Goal: Use online tool/utility: Utilize a website feature to perform a specific function

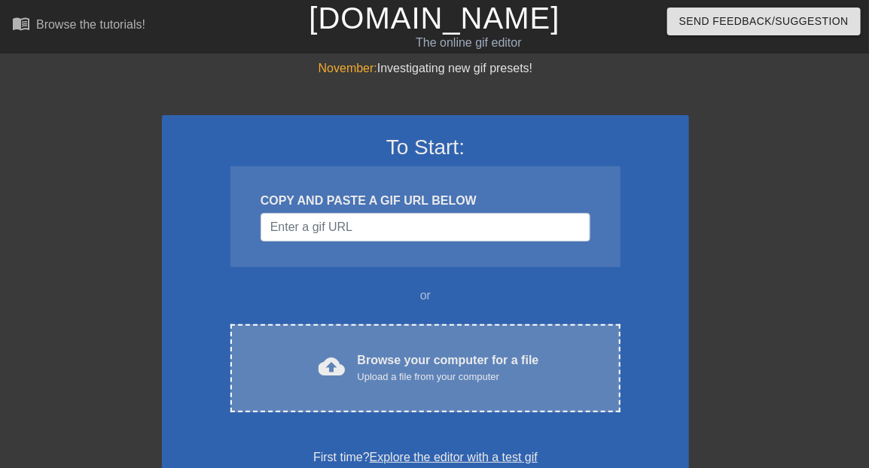
click at [317, 344] on div "cloud_upload Browse your computer for a file Upload a file from your computer C…" at bounding box center [425, 368] width 390 height 88
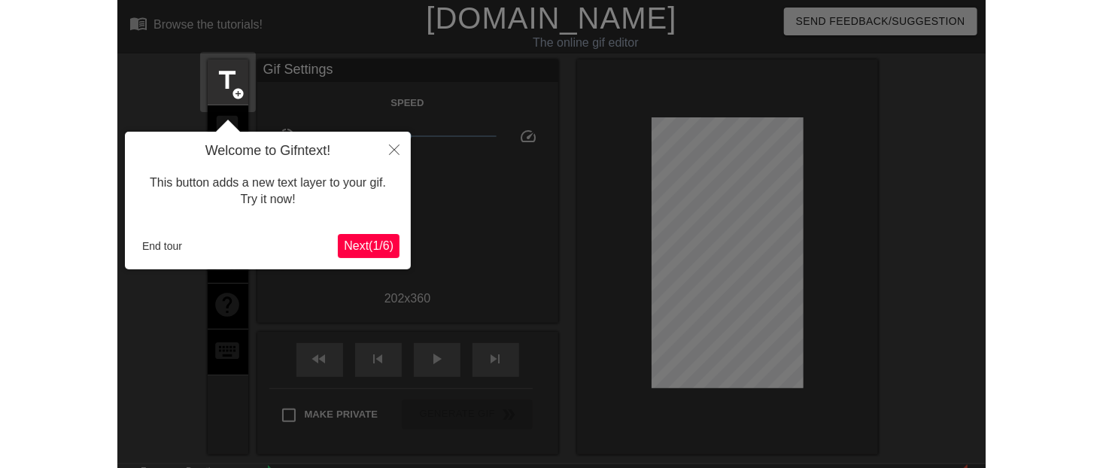
scroll to position [36, 0]
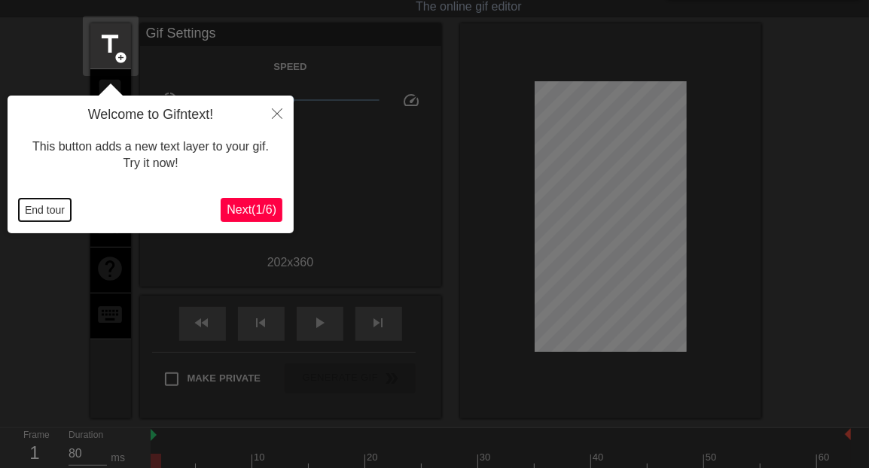
click at [52, 211] on button "End tour" at bounding box center [45, 210] width 52 height 23
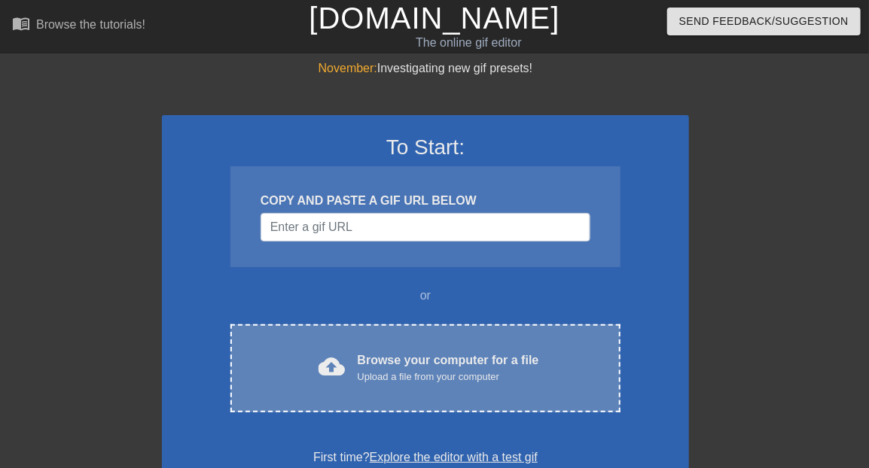
click at [371, 360] on div "Browse your computer for a file Upload a file from your computer" at bounding box center [447, 367] width 181 height 33
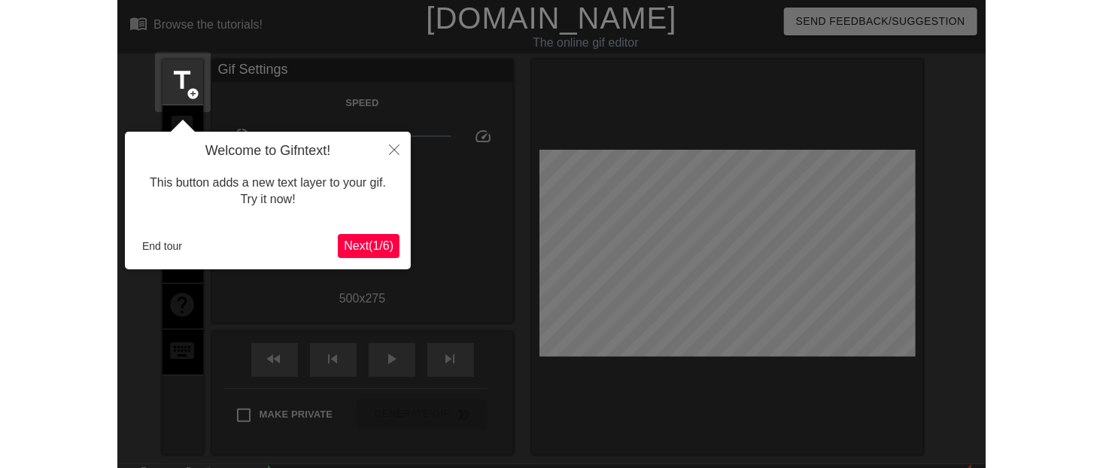
scroll to position [36, 0]
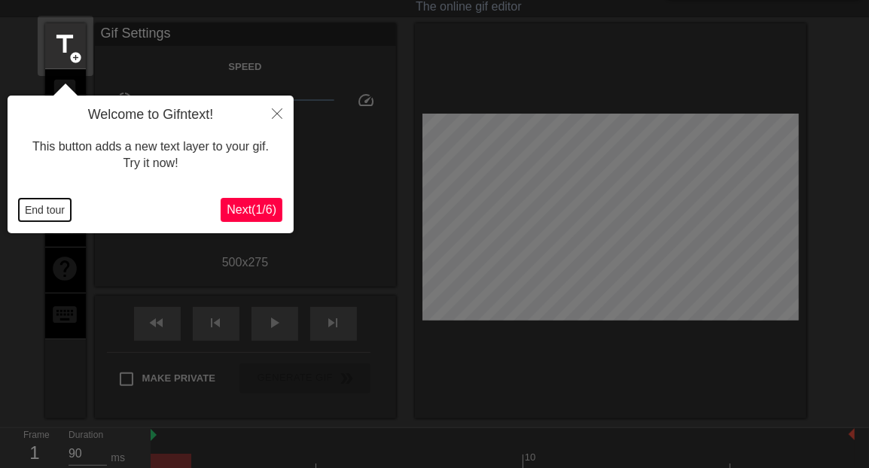
click at [56, 209] on button "End tour" at bounding box center [45, 210] width 52 height 23
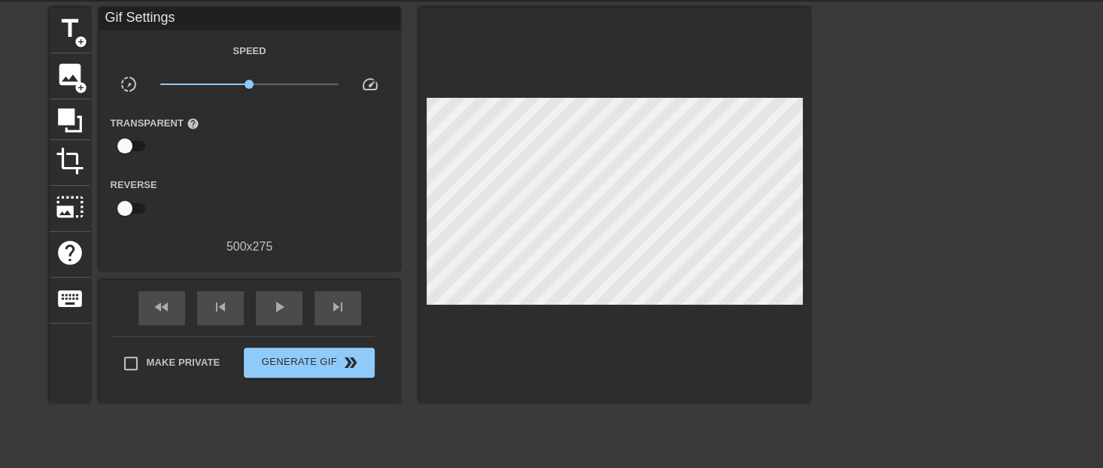
scroll to position [0, 0]
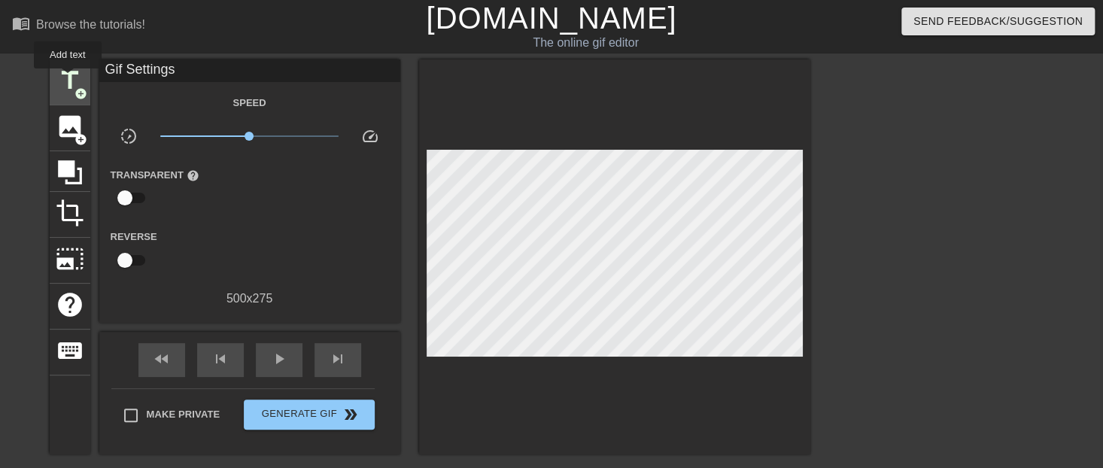
click at [68, 79] on span "title" at bounding box center [70, 80] width 29 height 29
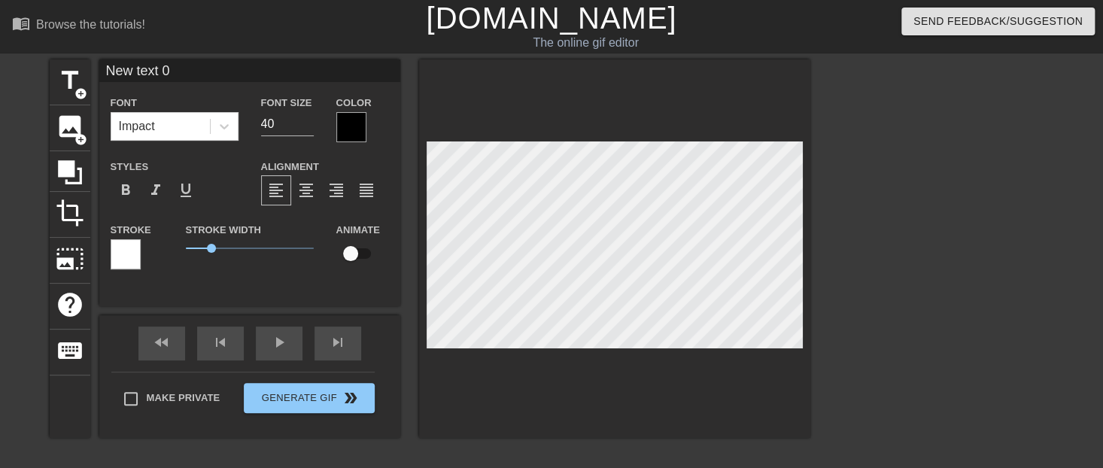
scroll to position [0, 2]
type input "H"
type textarea "H"
type input "Ha"
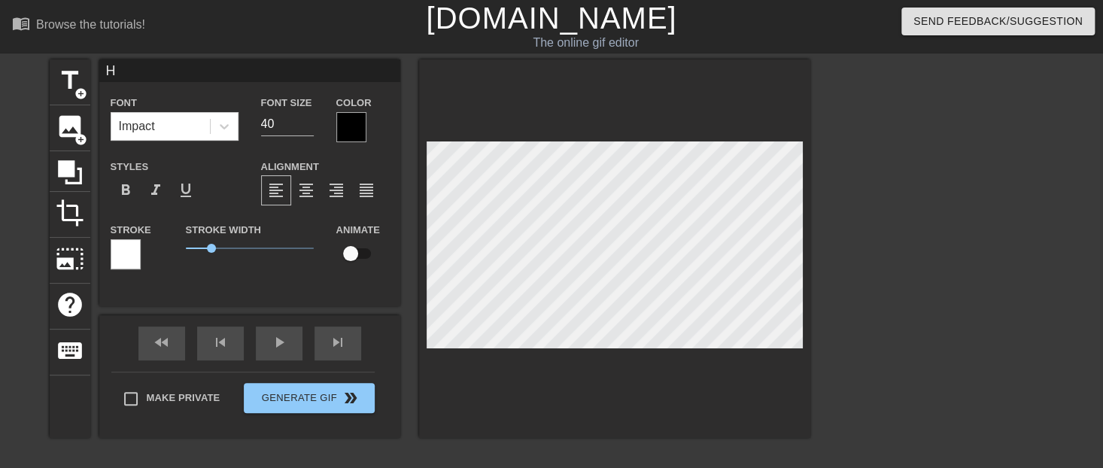
type textarea "Ha"
type input "Hap"
type textarea "Hap"
type input "Happ"
type textarea "Happ"
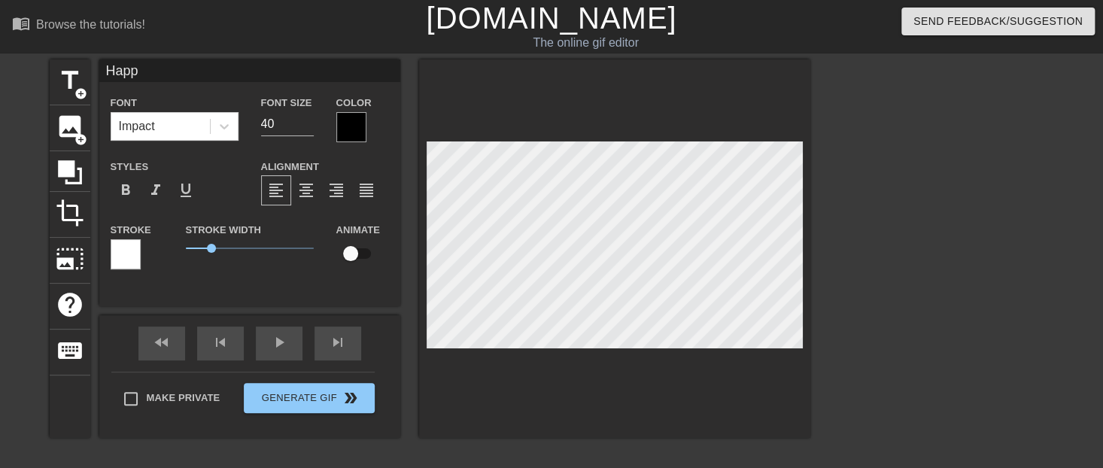
type input "Happy"
type textarea "Happy"
type input "Happy"
type textarea "Happy"
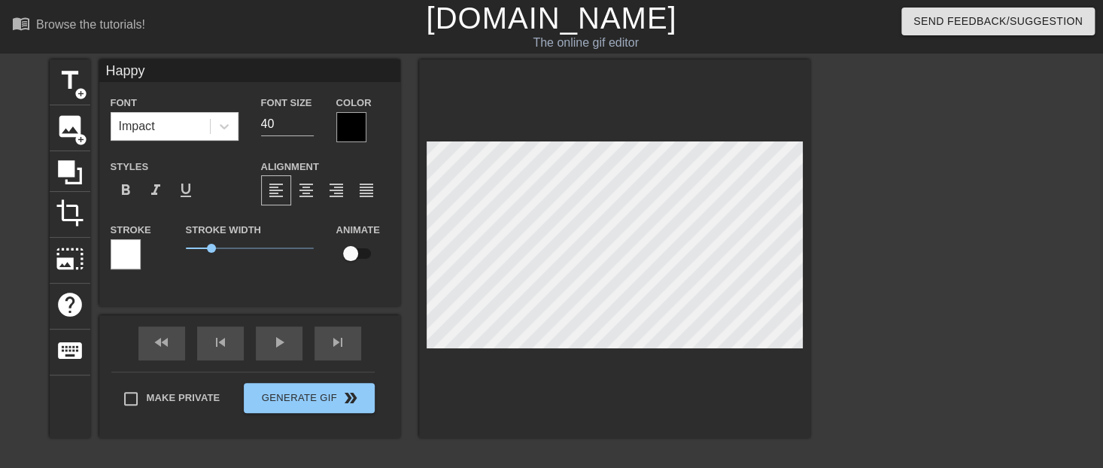
scroll to position [0, 0]
type input "HappyB"
type textarea "Happy B"
type input "HappyBi"
type textarea "Happy Bi"
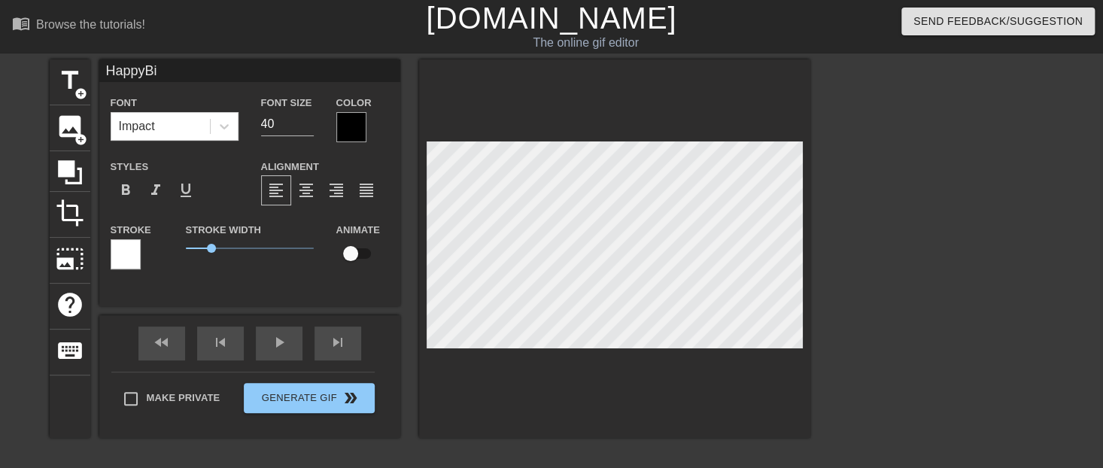
type input "HappyBir"
type textarea "Happy Bir"
type input "HappyBirt"
type textarea "Happy Birt"
type input "HappyBirth"
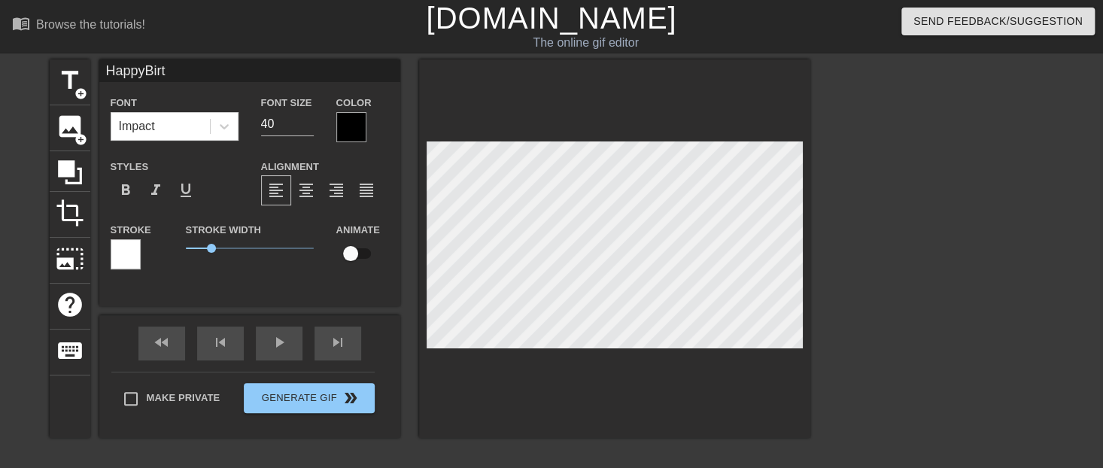
type textarea "Happy Birth"
type input "HappyBirthd"
type textarea "Happy Birthd"
type input "HappyBirthda"
type textarea "Happy Birthda"
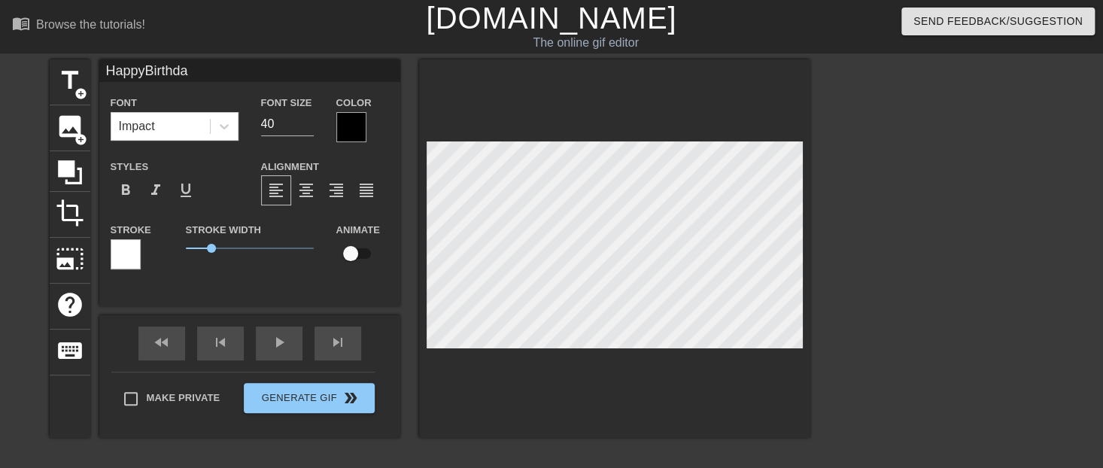
type input "HappyBirthday"
type textarea "Happy Birthday"
click at [307, 199] on span "format_align_center" at bounding box center [306, 190] width 18 height 18
click at [353, 130] on div at bounding box center [351, 127] width 30 height 30
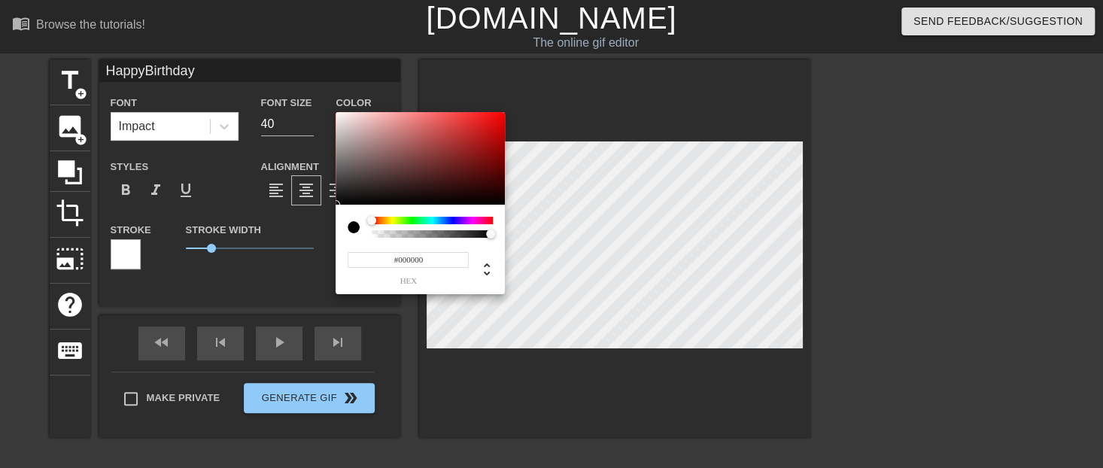
type input "HappyBirthday"
type input "#7D6B6B"
type input "HappyBirthday"
type input "#7D6C6C"
type input "HappyBirthday"
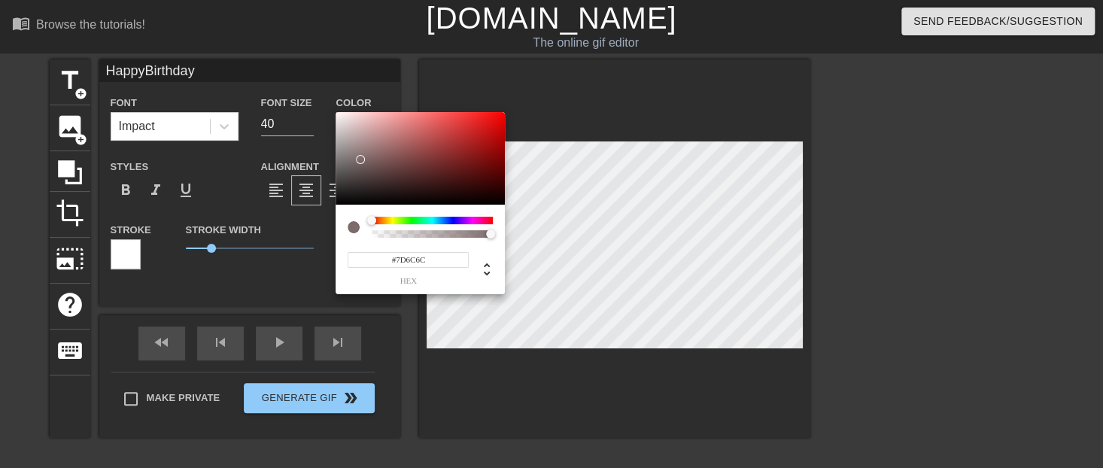
type input "#9B8A8A"
type input "HappyBirthday"
type input "#CBBBBB"
type input "HappyBirthday"
type input "#F4E8E8"
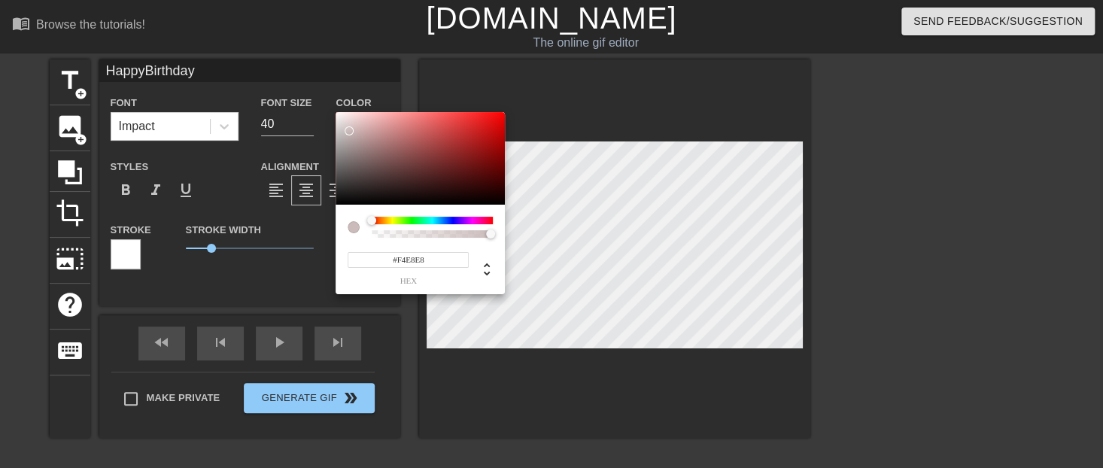
type input "HappyBirthday"
type input "#FFF9F9"
type input "HappyBirthday"
type input "#FFFFFF"
drag, startPoint x: 360, startPoint y: 160, endPoint x: 317, endPoint y: 82, distance: 88.6
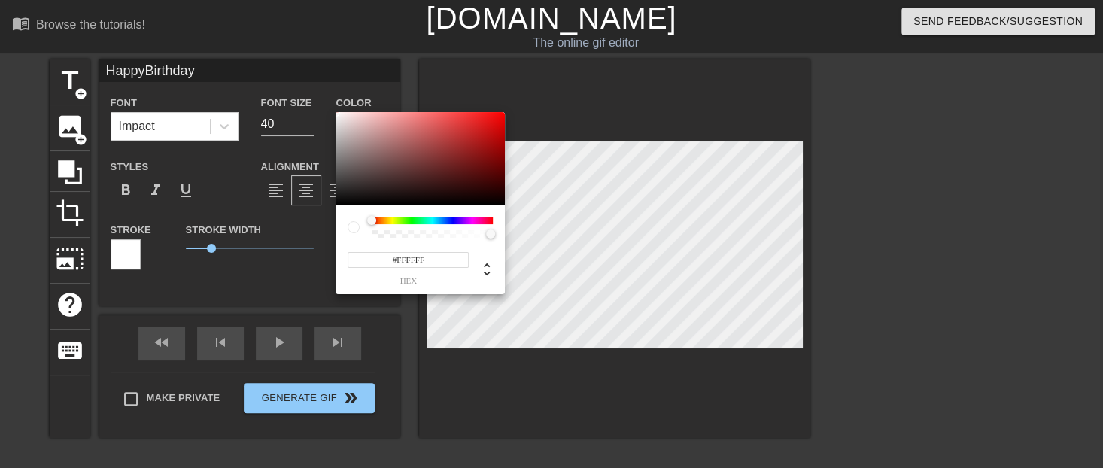
click at [317, 82] on div "#FFFFFF hex" at bounding box center [551, 234] width 1103 height 468
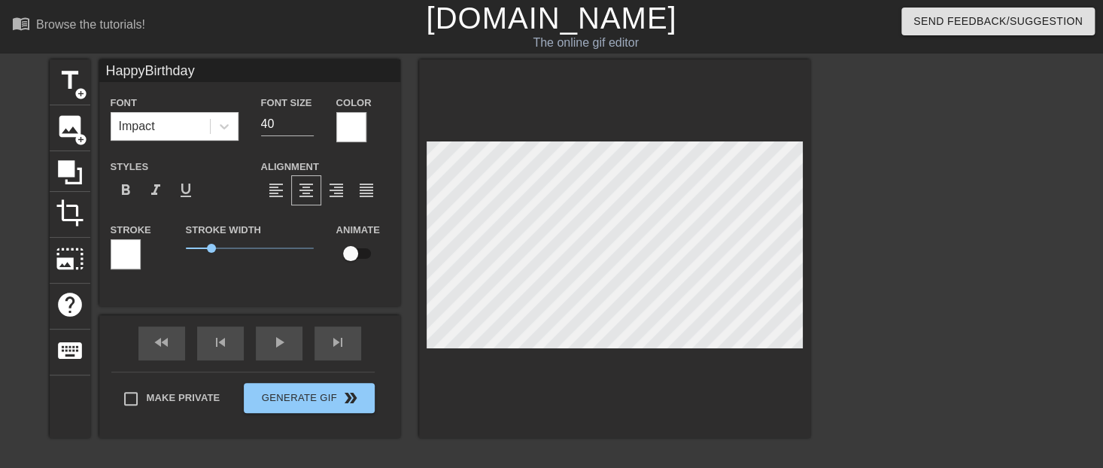
scroll to position [0, 0]
click at [118, 255] on div at bounding box center [126, 254] width 30 height 30
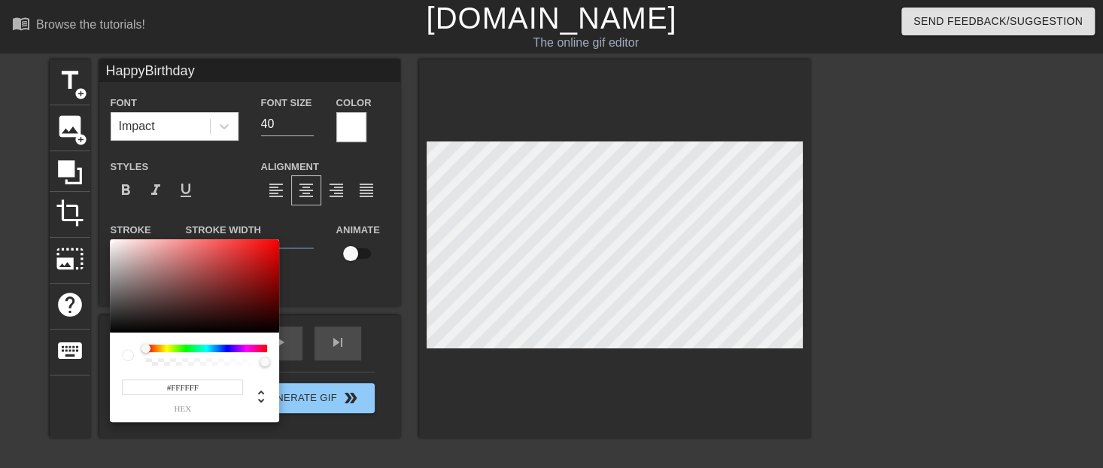
type input "HappyBirthday"
type input "#865555"
type input "HappyBirthday"
type input "#694E4E"
type input "HappyBirthday"
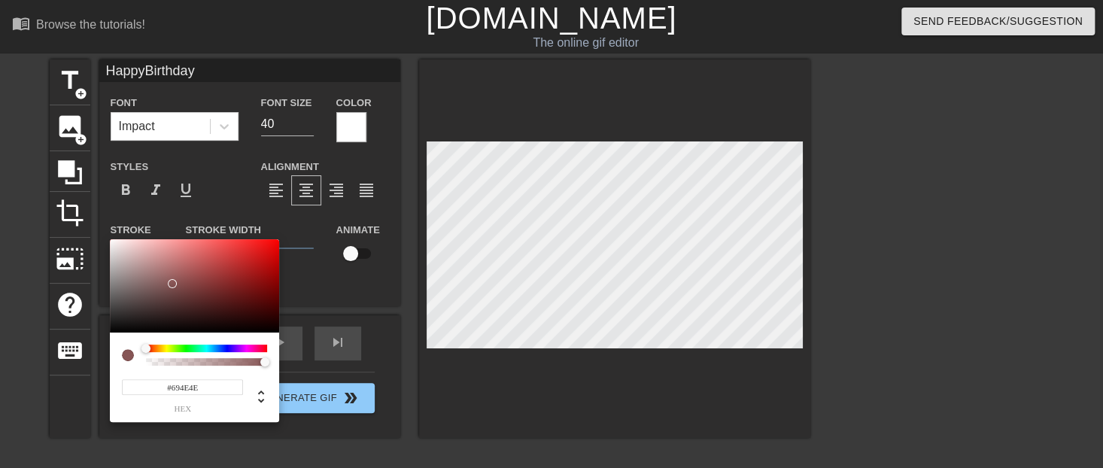
type input "#1D1C1C"
type input "HappyBirthday"
type input "#000000"
drag, startPoint x: 172, startPoint y: 284, endPoint x: 90, endPoint y: 342, distance: 100.4
click at [90, 342] on div "#000000 hex" at bounding box center [551, 234] width 1103 height 468
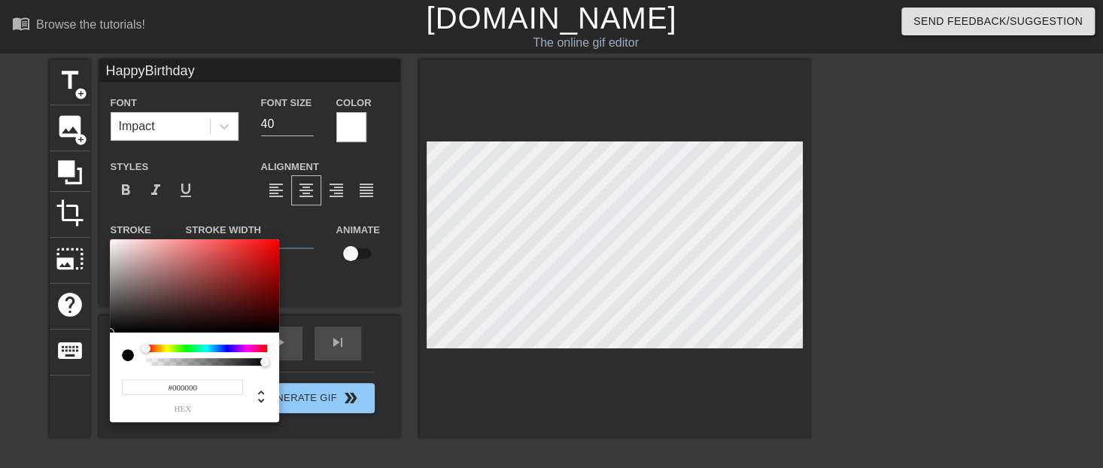
type input "HappyBirthday"
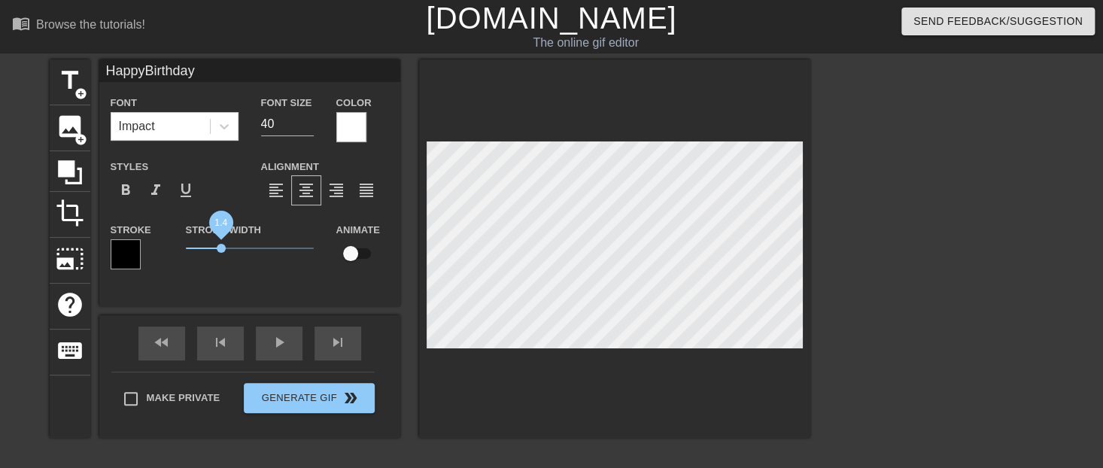
type input "HappyBirthday"
drag, startPoint x: 210, startPoint y: 249, endPoint x: 224, endPoint y: 249, distance: 13.5
click at [224, 249] on span "1.5" at bounding box center [224, 248] width 9 height 9
click at [347, 251] on input "checkbox" at bounding box center [351, 253] width 86 height 29
checkbox input "true"
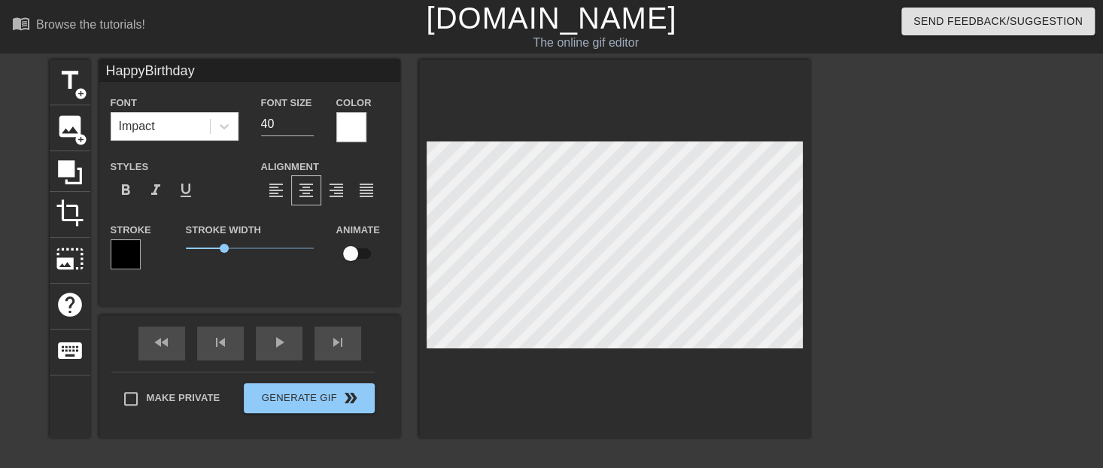
type input "HappyBirthday"
click at [365, 251] on input "checkbox" at bounding box center [365, 253] width 86 height 29
checkbox input "false"
type input "HappyBirthday"
click at [868, 160] on div at bounding box center [942, 285] width 226 height 452
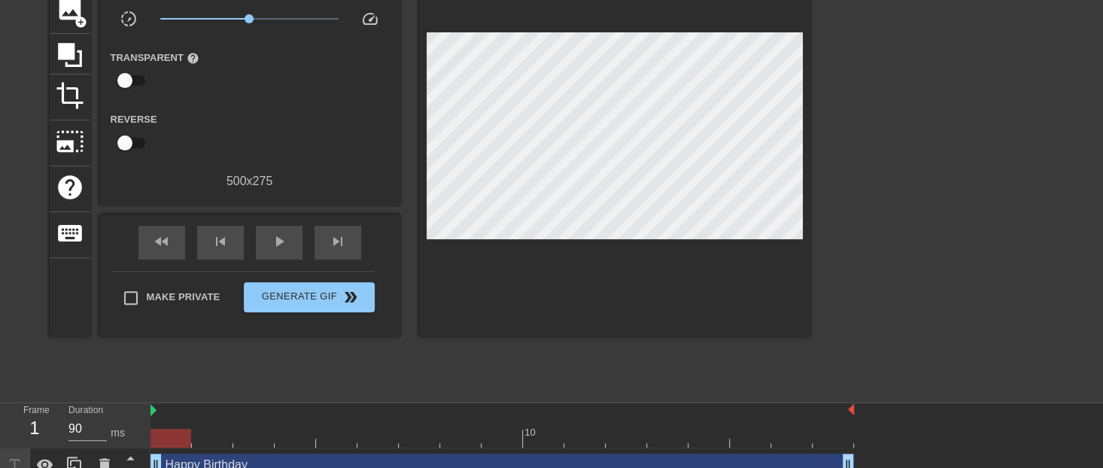
scroll to position [133, 0]
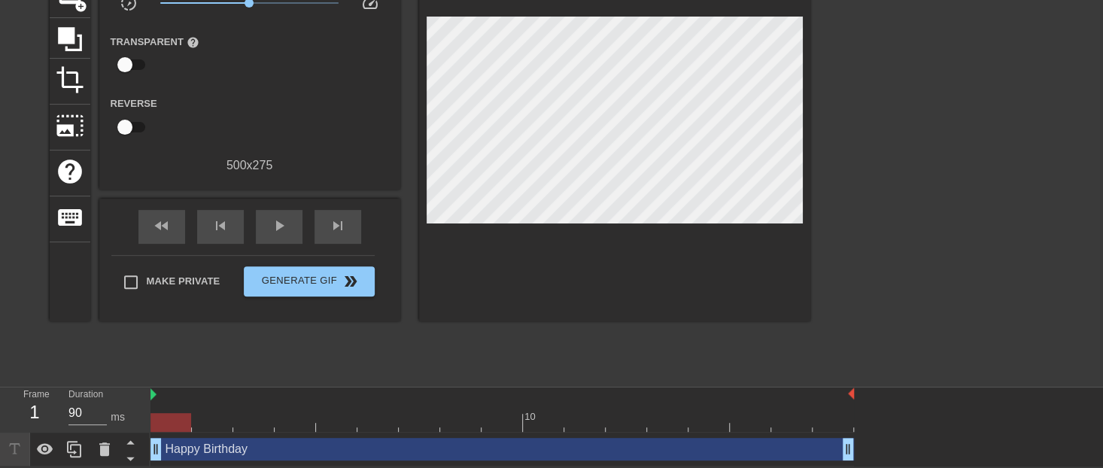
click at [206, 410] on div at bounding box center [212, 412] width 41 height 19
click at [181, 413] on div at bounding box center [503, 422] width 704 height 19
click at [250, 415] on div at bounding box center [503, 422] width 704 height 19
click at [345, 419] on div at bounding box center [503, 422] width 704 height 19
click at [450, 420] on div at bounding box center [503, 422] width 704 height 19
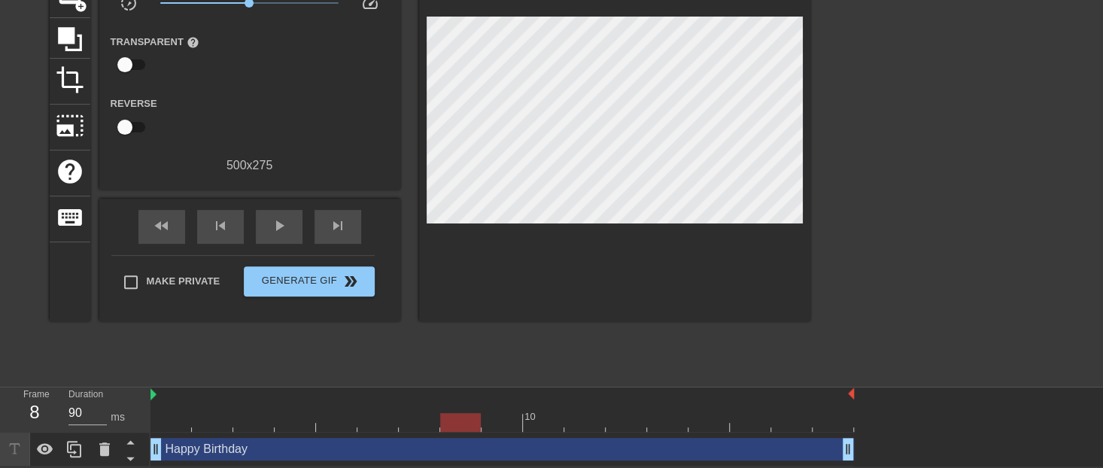
click at [540, 406] on div "10" at bounding box center [543, 412] width 41 height 19
click at [516, 428] on div at bounding box center [503, 422] width 704 height 19
click at [434, 422] on div at bounding box center [503, 422] width 704 height 19
click at [474, 419] on div at bounding box center [503, 422] width 704 height 19
click at [500, 413] on div at bounding box center [503, 422] width 704 height 19
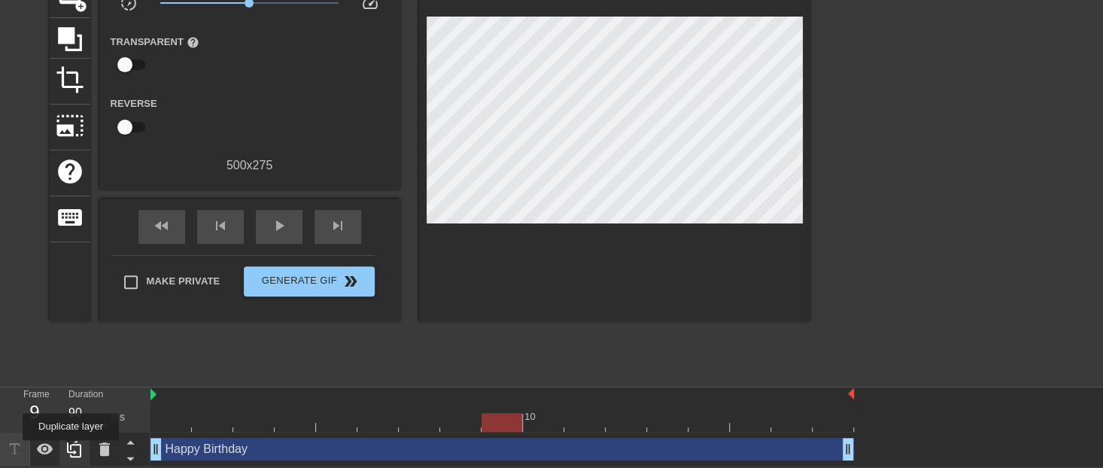
click at [72, 451] on icon at bounding box center [74, 449] width 14 height 17
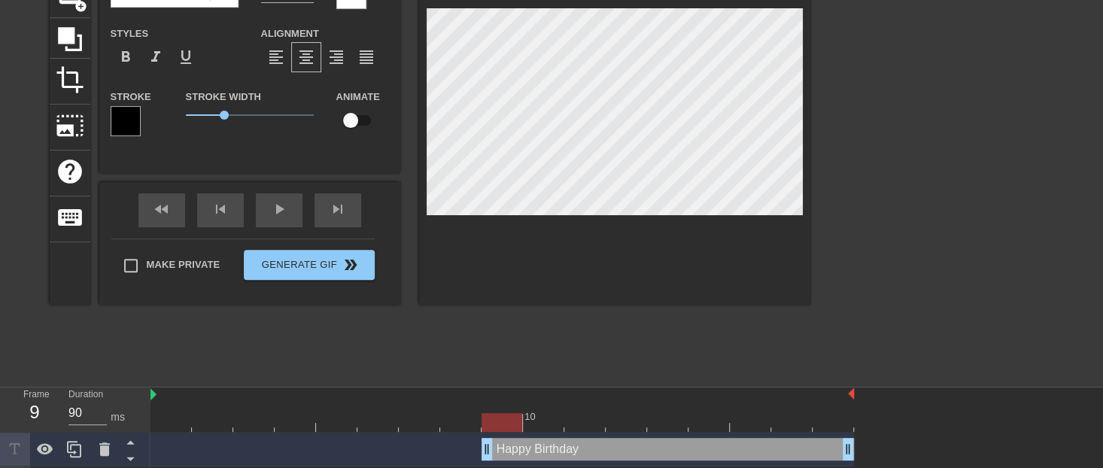
drag, startPoint x: 154, startPoint y: 450, endPoint x: 477, endPoint y: 439, distance: 323.1
click at [477, 439] on div "Happy Birthday drag_handle drag_handle" at bounding box center [503, 449] width 704 height 23
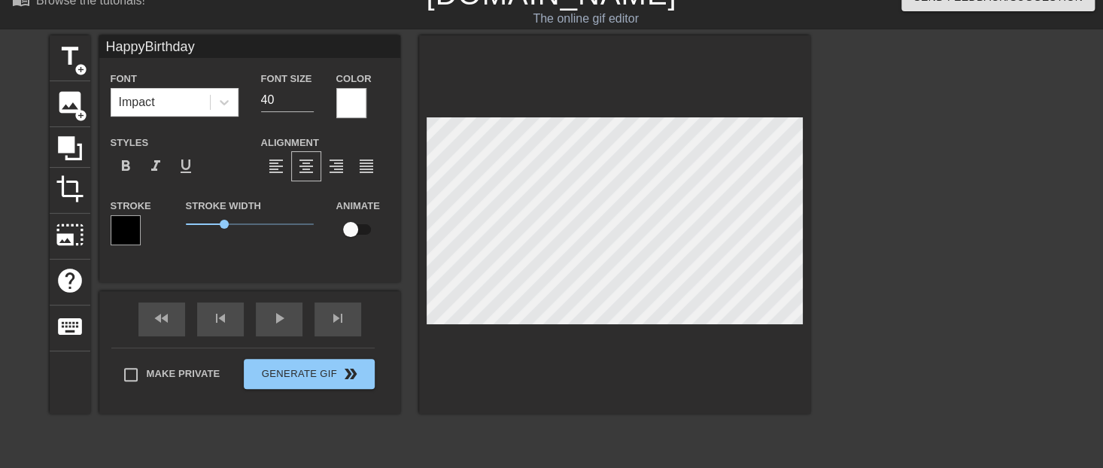
scroll to position [0, 2]
type input "J"
type textarea "J"
type input "JM"
type textarea "JM"
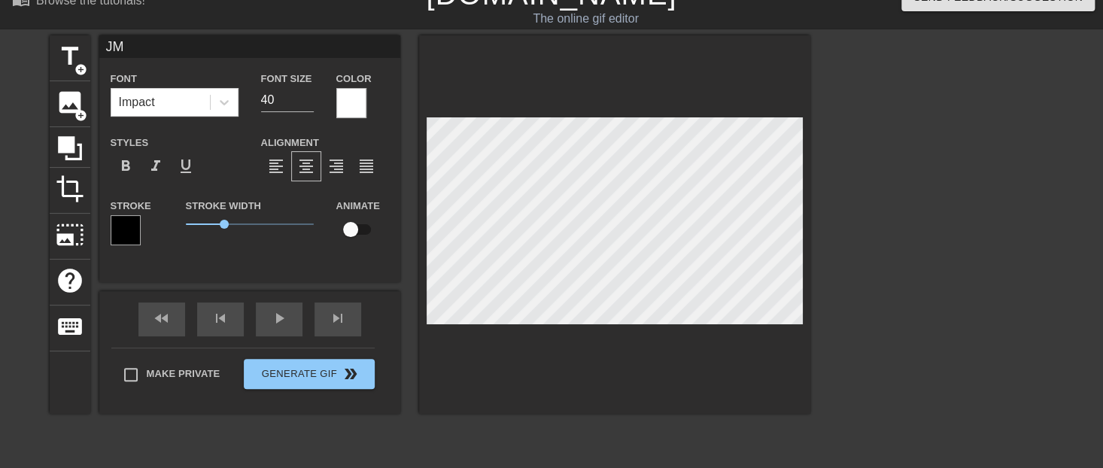
type input "JM!"
type textarea "JM!"
type input "JM!!"
type textarea "JM!!"
type input "JM!!!"
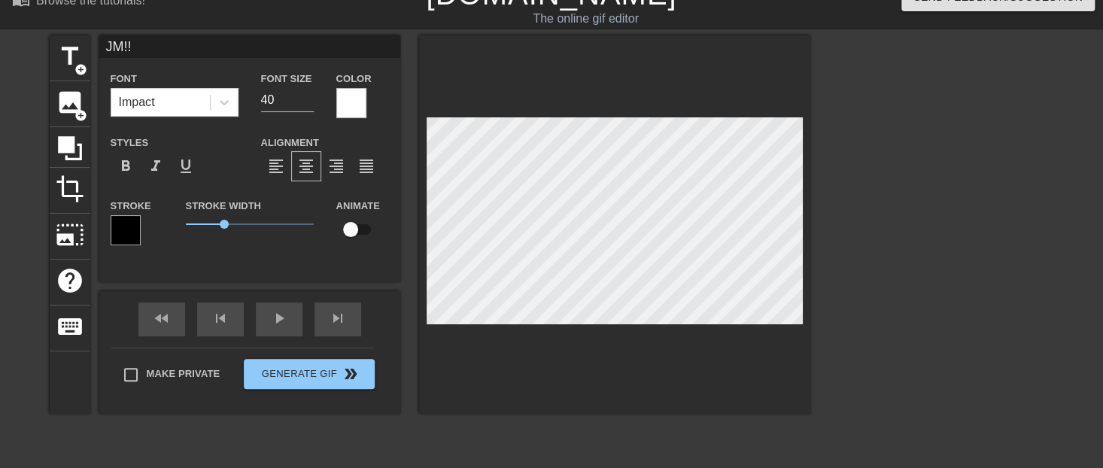
type textarea "JM!!!"
type input "JM!!"
type textarea "JM!!"
type input "JM!"
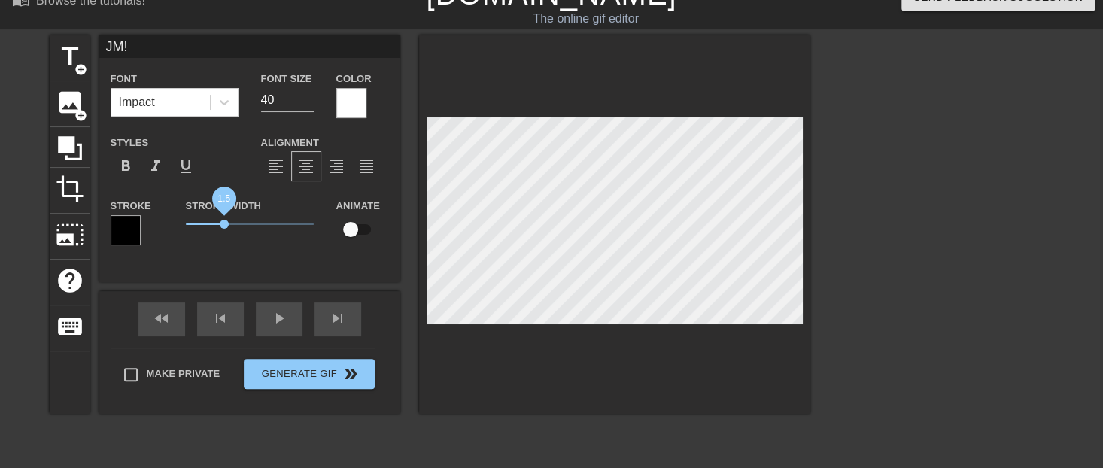
type textarea "JM!"
click at [224, 224] on span "1.5" at bounding box center [224, 224] width 9 height 9
type input "70"
click at [303, 96] on input "70" at bounding box center [287, 100] width 53 height 24
type input "J!"
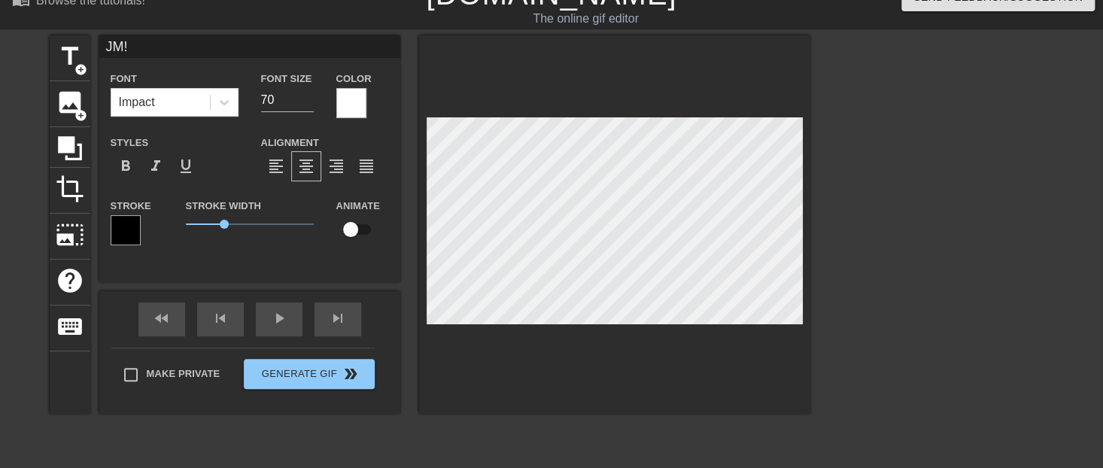
type textarea "J!"
type input "Jo!"
type textarea "Jo!"
type input "[PERSON_NAME]!"
type textarea "[PERSON_NAME]!"
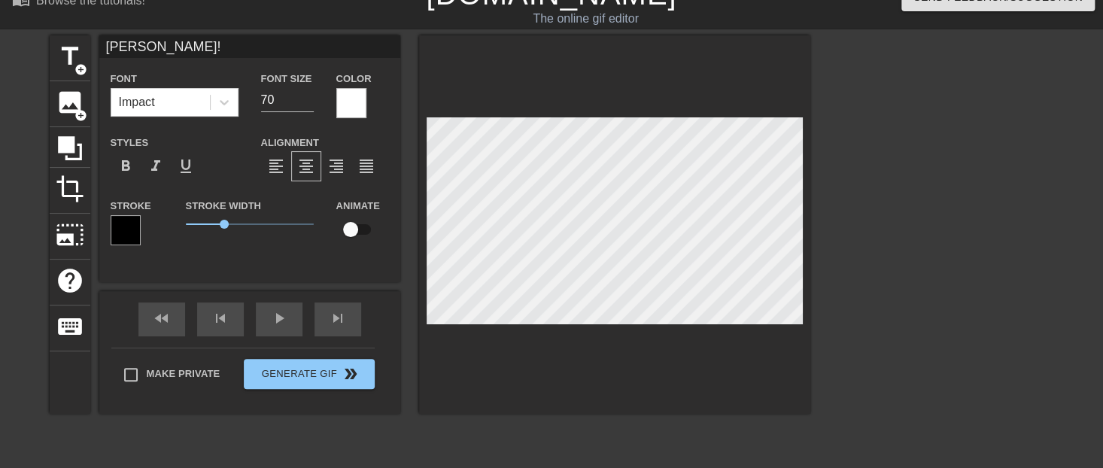
type input "[PERSON_NAME]-!"
type textarea "[PERSON_NAME]-!"
type input "[PERSON_NAME]-M!"
type textarea "[PERSON_NAME]-M!"
type input "[PERSON_NAME]!"
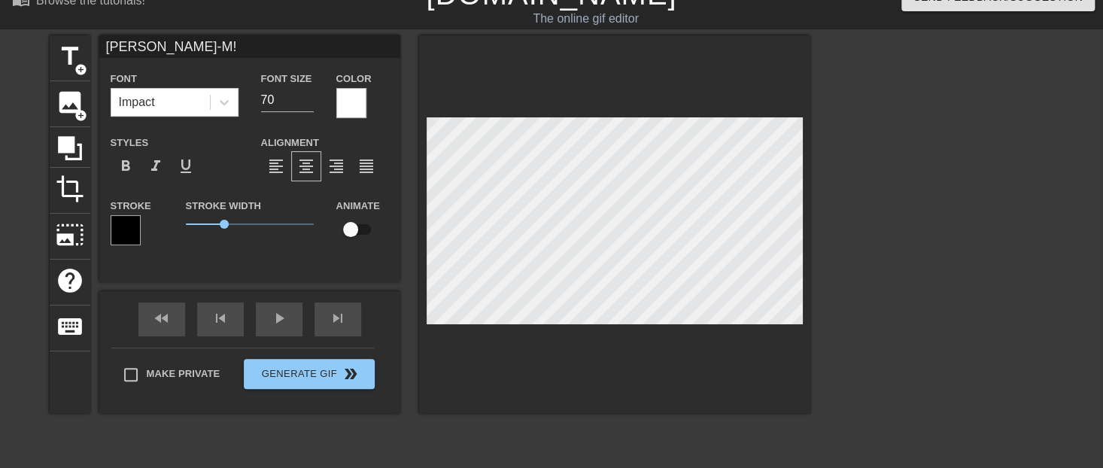
type textarea "[PERSON_NAME]!"
type input "[PERSON_NAME]-Mar!"
type textarea "[PERSON_NAME]-Mar!"
type input "[PERSON_NAME]!"
type textarea "[PERSON_NAME]!"
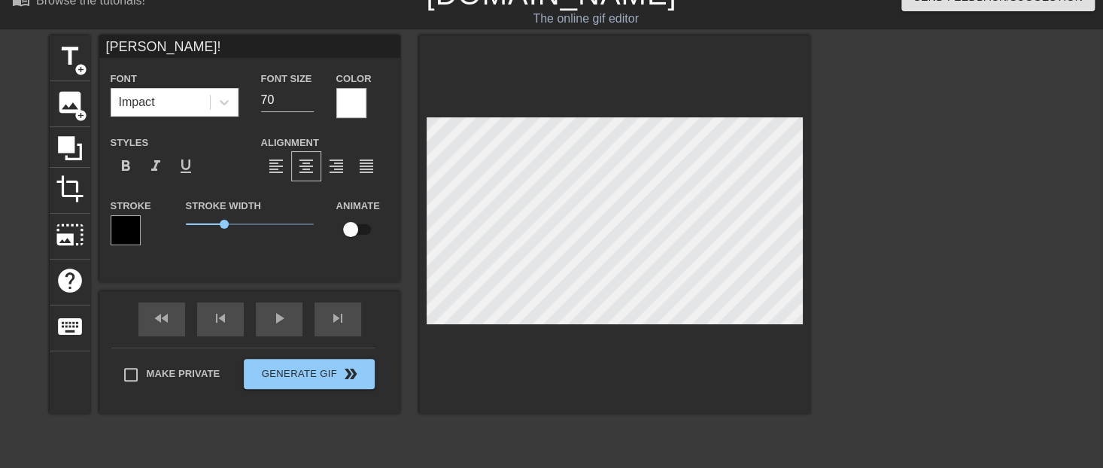
scroll to position [0, 2]
type input "[PERSON_NAME]-Mar!"
type textarea "[PERSON_NAME]-Mar!"
type input "[PERSON_NAME]!"
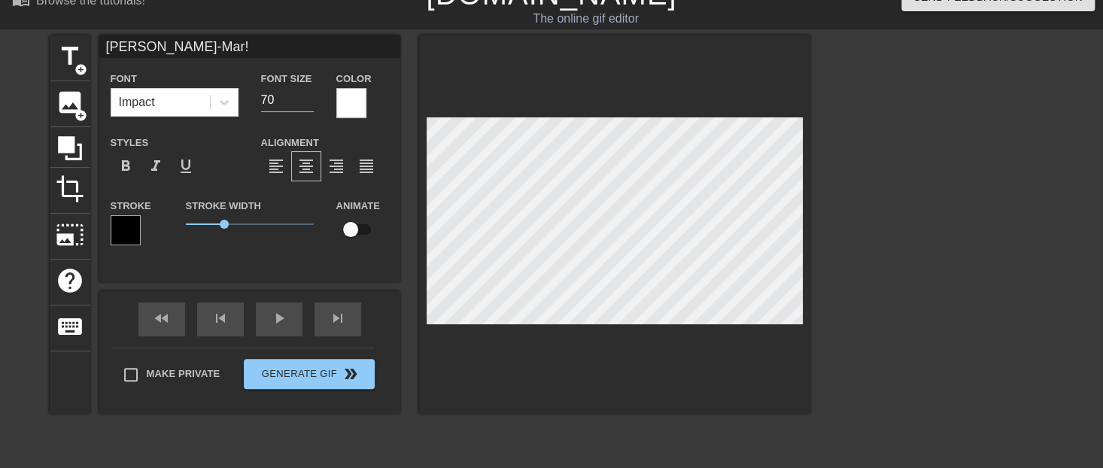
type textarea "[PERSON_NAME]!"
type input "[PERSON_NAME]-M!"
type textarea "[PERSON_NAME]-M!"
type input "[PERSON_NAME]-!"
type textarea "[PERSON_NAME]-!"
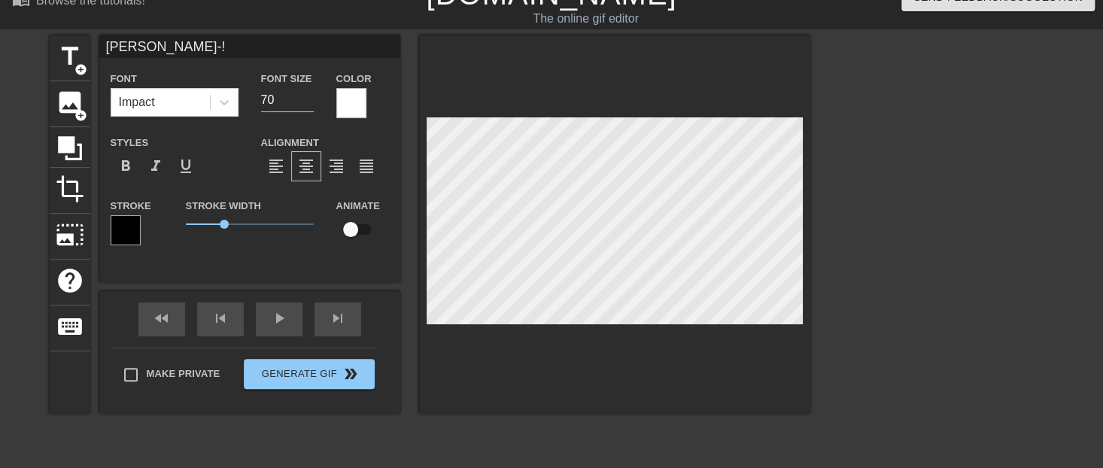
type input "[PERSON_NAME]!"
type textarea "[PERSON_NAME]!"
type input "Jo!"
type textarea "Jo!"
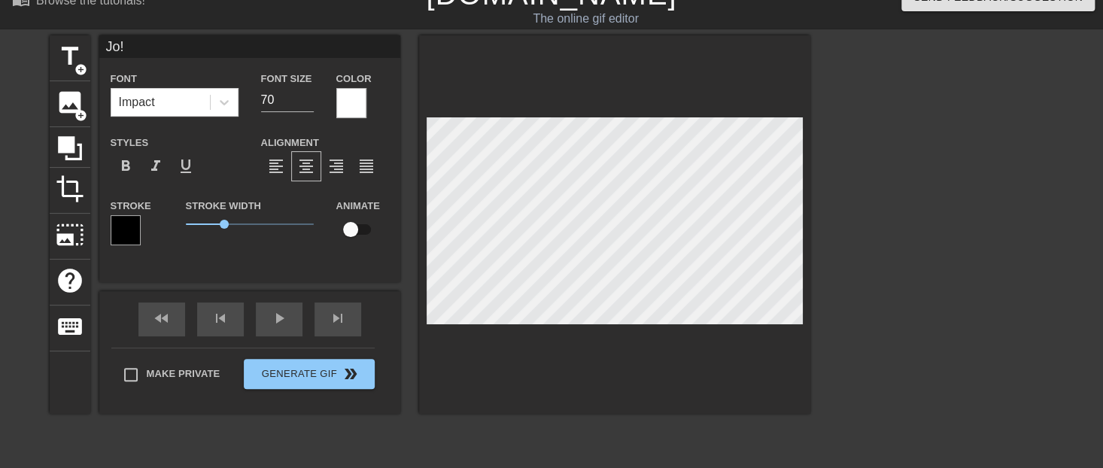
type input "J!"
type textarea "J!"
type input "JM!"
type textarea "JM!"
type input "HappyBirthday"
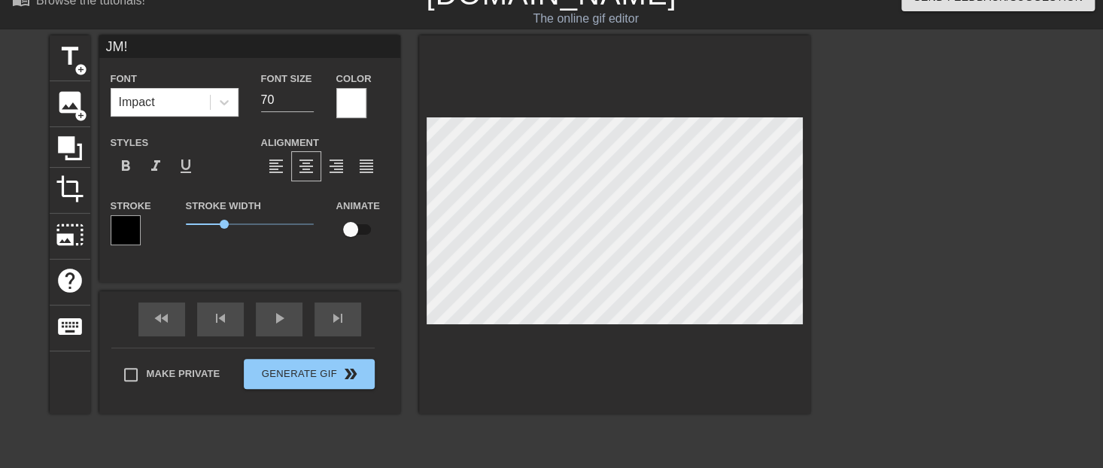
type input "40"
type input "HappyB-day"
type textarea "Happy B-day"
type input "HappyB-ay"
type textarea "Happy B-ay"
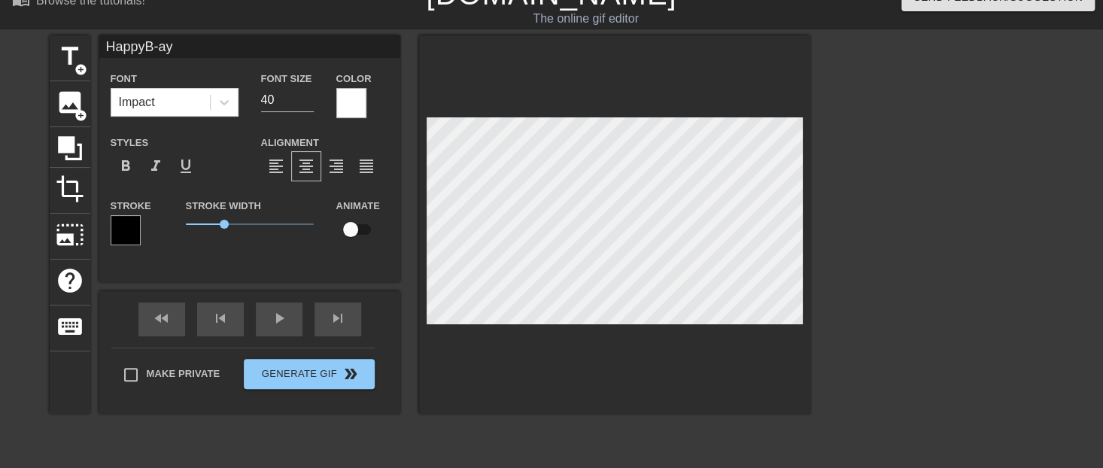
type input "HappyB-Day"
type textarea "Happy B-Day"
click at [868, 204] on div at bounding box center [942, 261] width 226 height 452
type input "HappyB-Day"
type input "40"
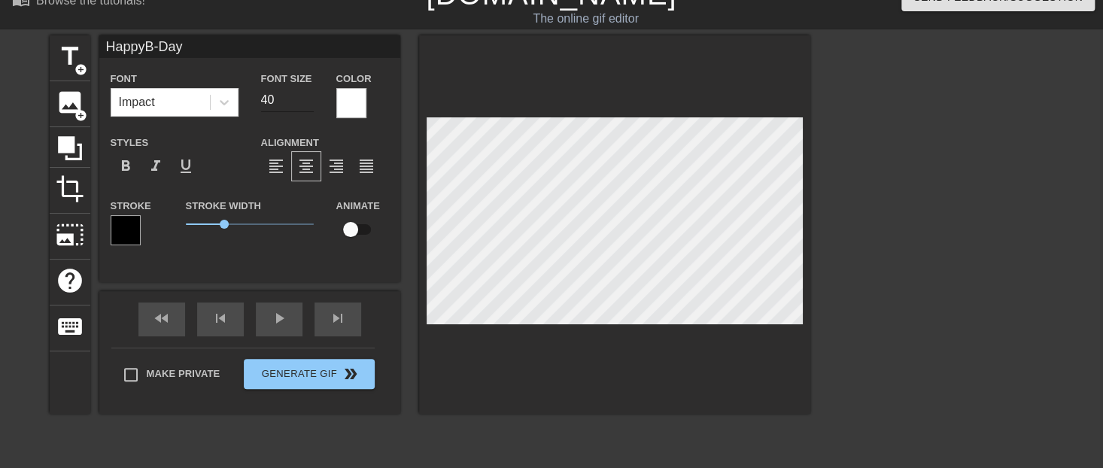
type input "HappyB-Day"
type input "41"
type input "HappyB-Day"
type input "42"
type input "HappyB-Day"
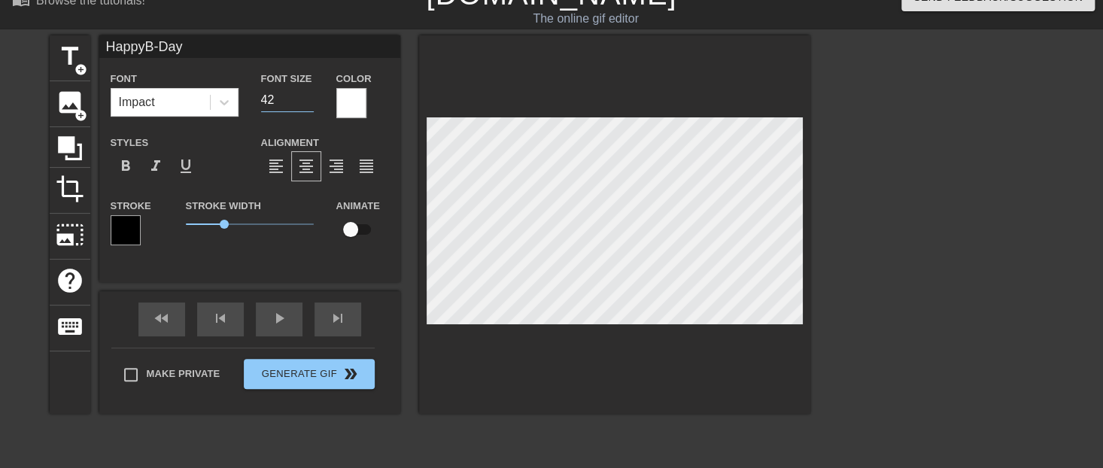
type input "43"
type input "HappyB-Day"
type input "44"
type input "HappyB-Day"
type input "45"
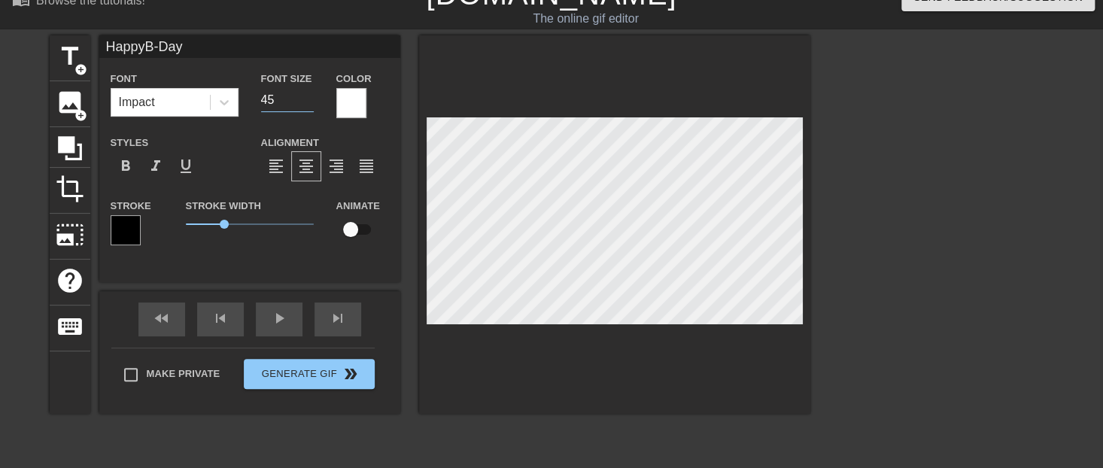
type input "HappyB-Day"
type input "46"
click at [308, 95] on input "46" at bounding box center [287, 100] width 53 height 24
type input "HappyB-Day"
type input "47"
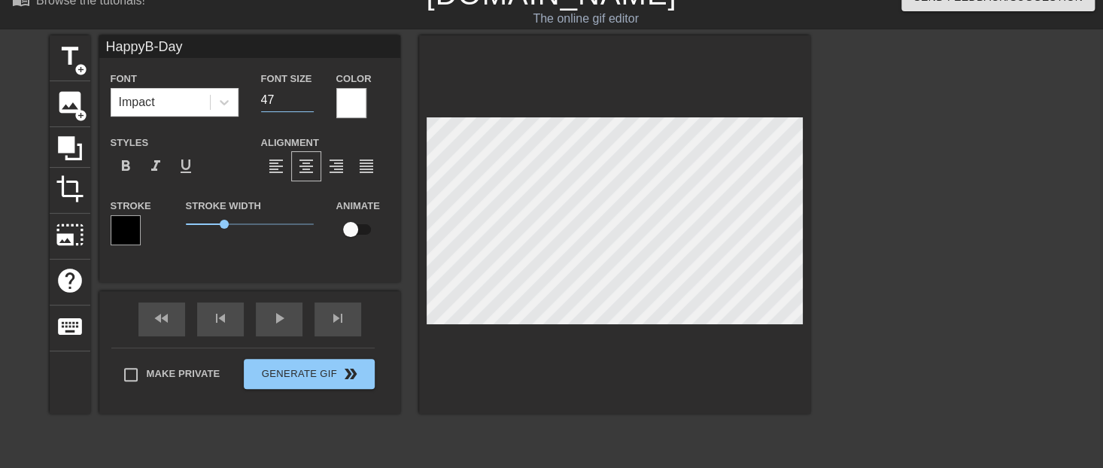
click at [308, 95] on input "47" at bounding box center [287, 100] width 53 height 24
type input "HappyB-Day"
type input "48"
click at [308, 95] on input "48" at bounding box center [287, 100] width 53 height 24
type input "HappyB-Day"
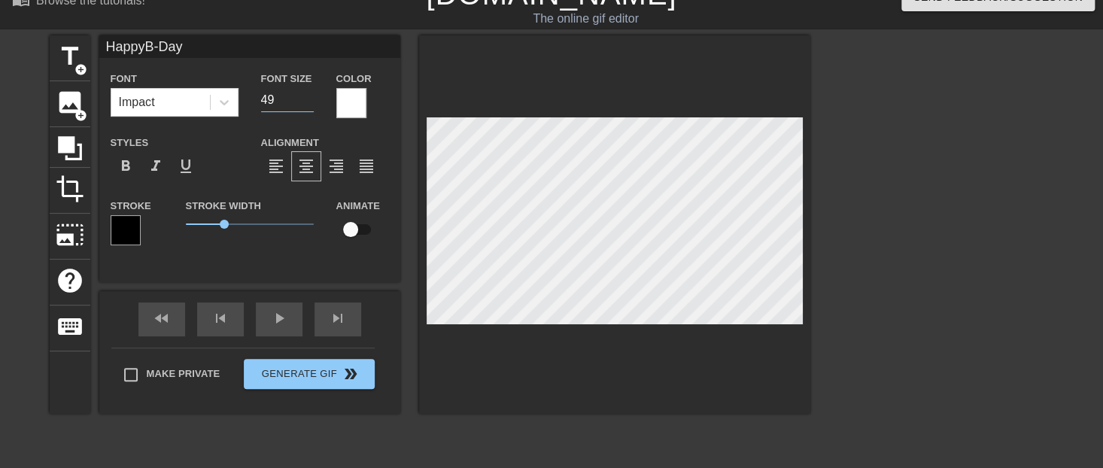
type input "49"
click at [308, 95] on input "49" at bounding box center [287, 100] width 53 height 24
type input "HappyB-Day"
type input "50"
click at [308, 95] on input "50" at bounding box center [287, 100] width 53 height 24
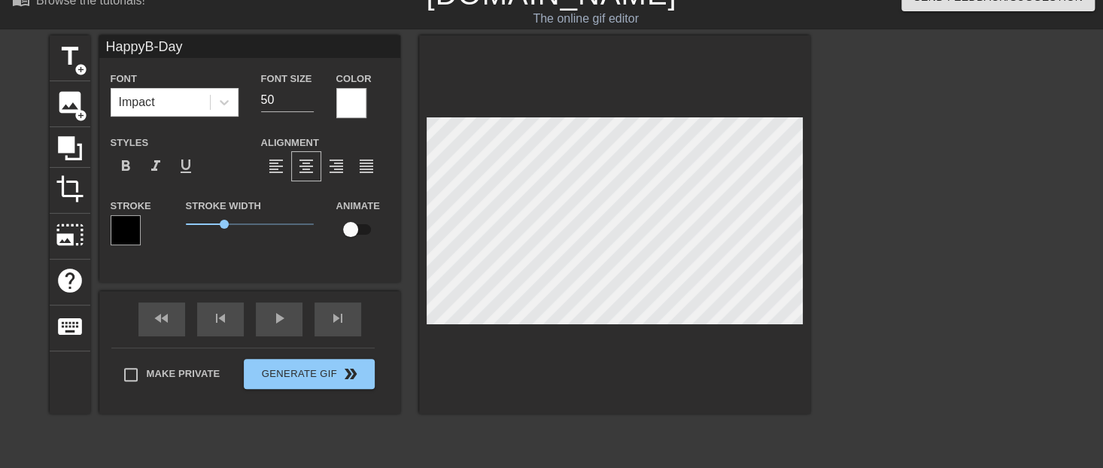
type input "JM!"
type input "70"
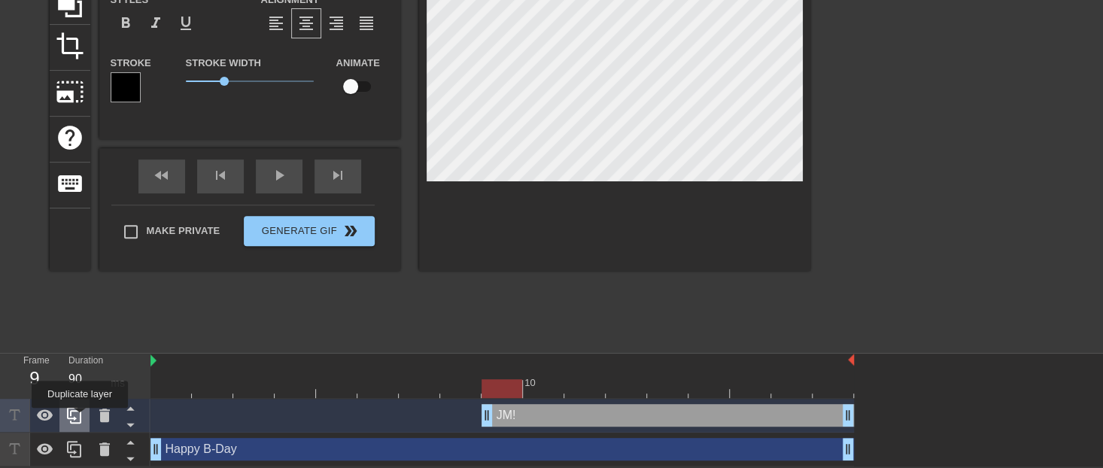
click at [81, 418] on icon at bounding box center [74, 415] width 18 height 18
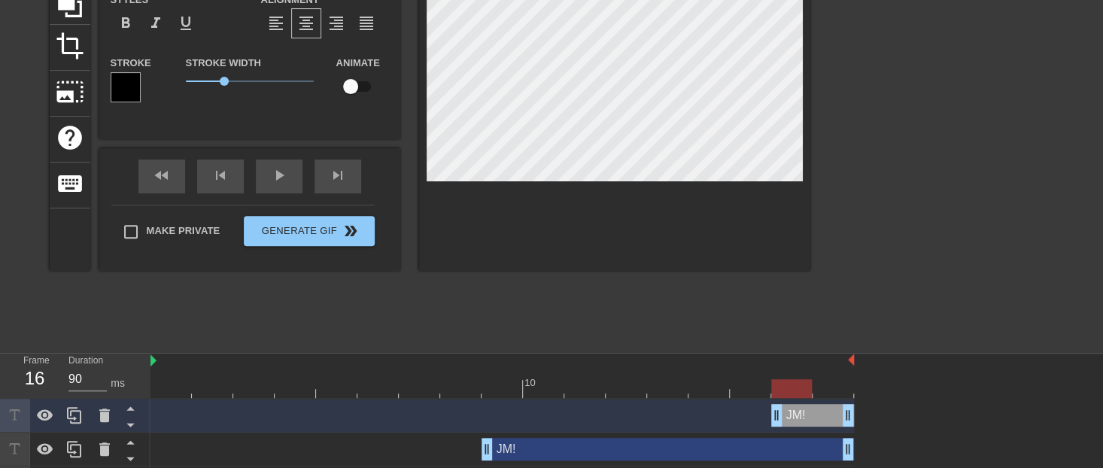
drag, startPoint x: 487, startPoint y: 415, endPoint x: 783, endPoint y: 427, distance: 296.8
click at [783, 427] on div "JM! drag_handle drag_handle" at bounding box center [503, 416] width 704 height 34
drag, startPoint x: 778, startPoint y: 416, endPoint x: 849, endPoint y: 418, distance: 70.8
click at [172, 381] on div at bounding box center [503, 388] width 704 height 19
click at [826, 421] on div "JM! drag_handle drag_handle" at bounding box center [833, 415] width 41 height 23
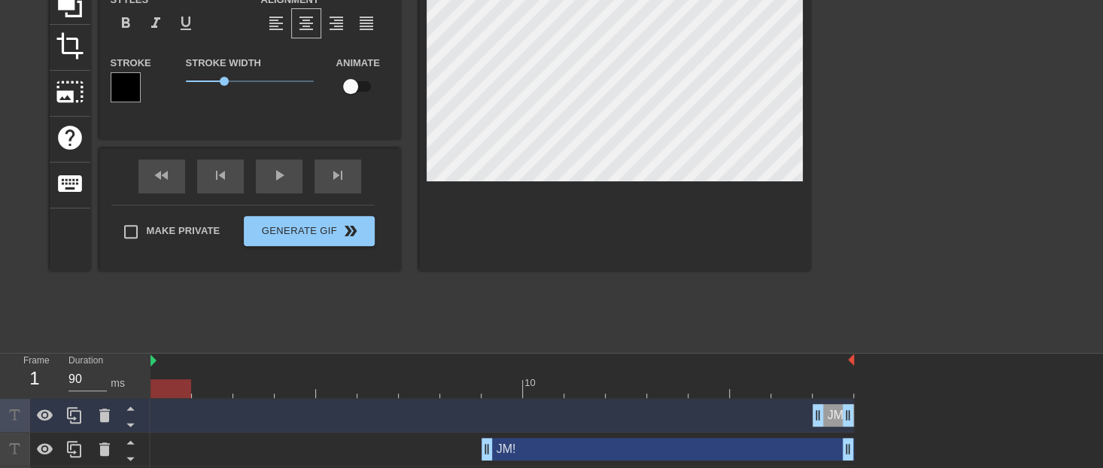
click at [823, 390] on div at bounding box center [503, 388] width 704 height 19
click at [181, 386] on div at bounding box center [503, 388] width 704 height 19
click at [831, 387] on div at bounding box center [503, 388] width 704 height 19
click at [101, 421] on icon at bounding box center [104, 416] width 11 height 14
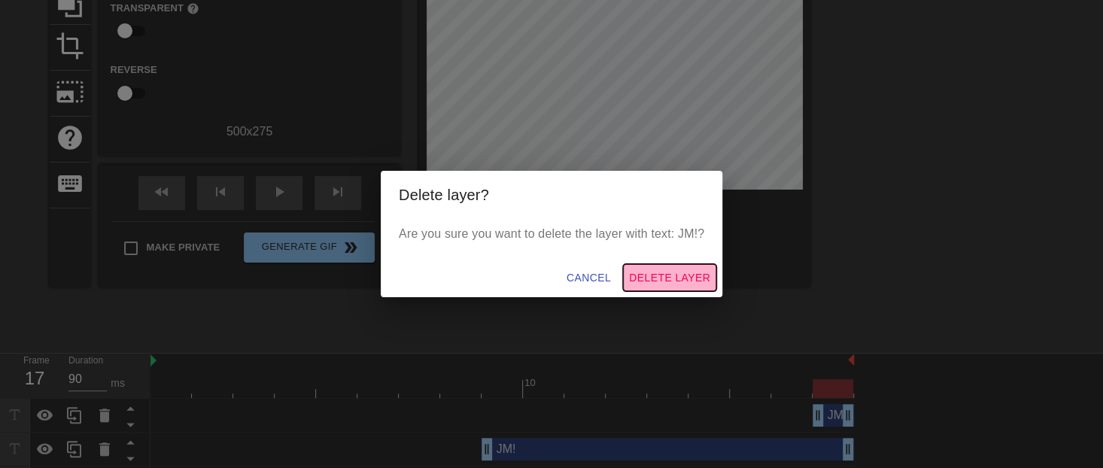
click at [654, 283] on span "Delete Layer" at bounding box center [669, 278] width 81 height 19
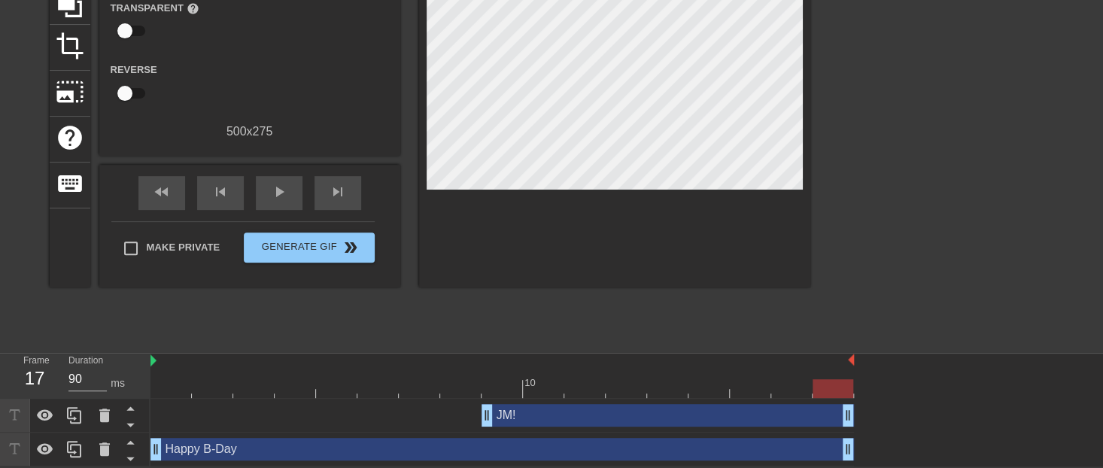
click at [575, 415] on div "JM! drag_handle drag_handle" at bounding box center [668, 415] width 373 height 23
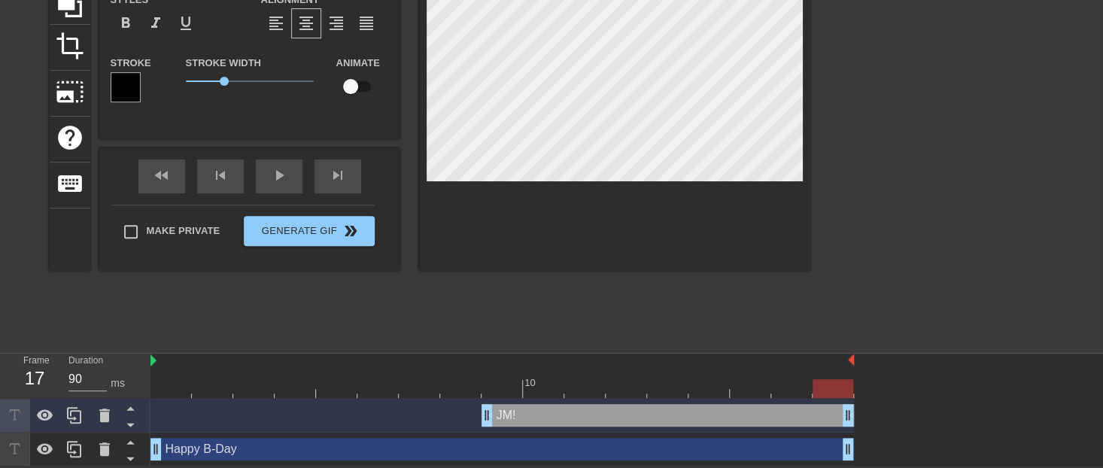
click at [555, 374] on div "10" at bounding box center [543, 378] width 41 height 19
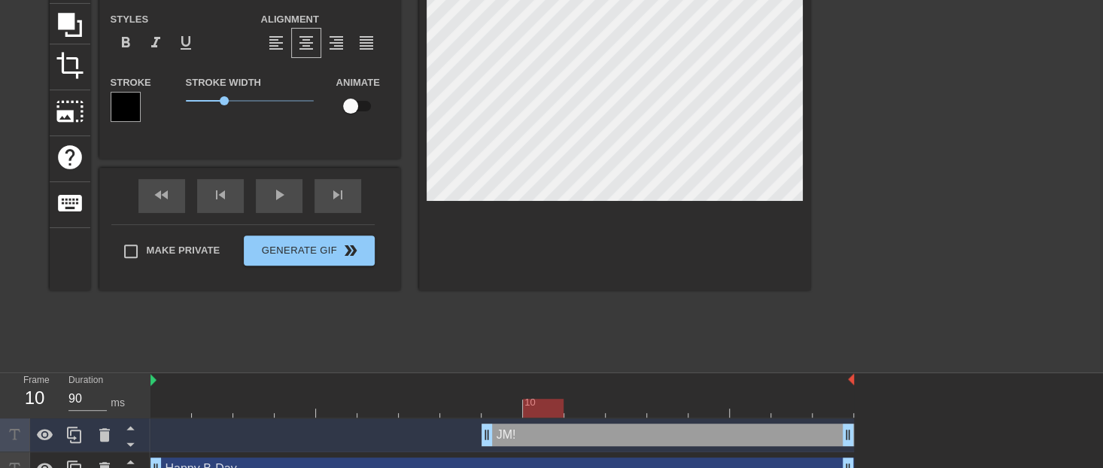
scroll to position [148, 0]
click at [502, 406] on div at bounding box center [503, 408] width 704 height 19
click at [459, 408] on div at bounding box center [503, 408] width 704 height 19
click at [503, 403] on div at bounding box center [503, 408] width 704 height 19
click at [544, 409] on div at bounding box center [503, 408] width 704 height 19
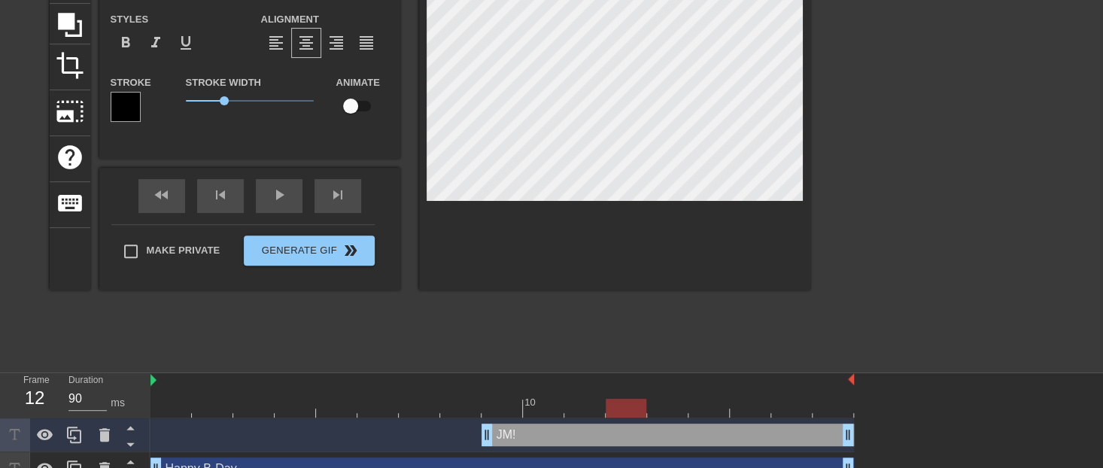
click at [610, 409] on div at bounding box center [503, 408] width 704 height 19
click at [664, 406] on div at bounding box center [503, 408] width 704 height 19
click at [500, 414] on div at bounding box center [503, 408] width 704 height 19
click at [544, 418] on div "JM! drag_handle drag_handle" at bounding box center [503, 435] width 704 height 34
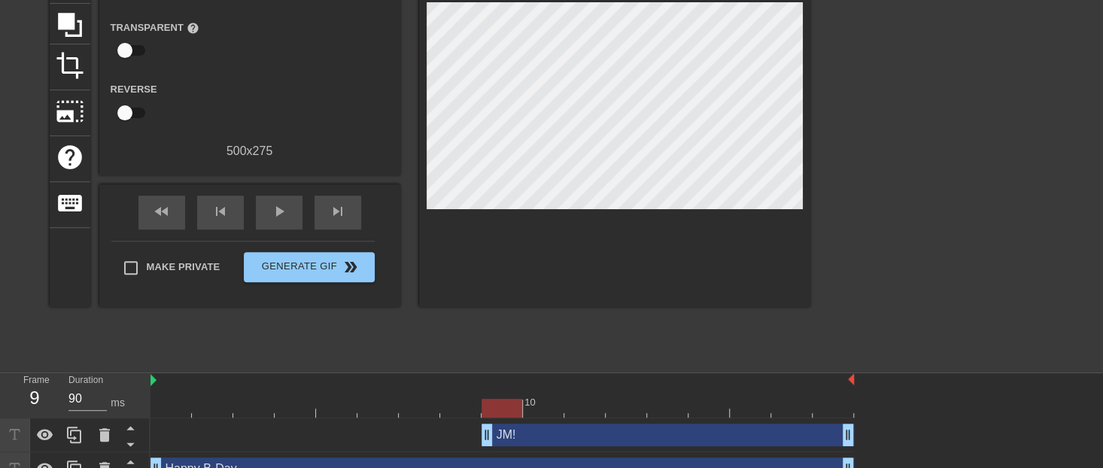
click at [550, 400] on div at bounding box center [503, 408] width 704 height 19
click at [574, 405] on div at bounding box center [503, 408] width 704 height 19
click at [632, 404] on div at bounding box center [503, 408] width 704 height 19
click at [665, 406] on div at bounding box center [503, 408] width 704 height 19
click at [710, 403] on div at bounding box center [503, 408] width 704 height 19
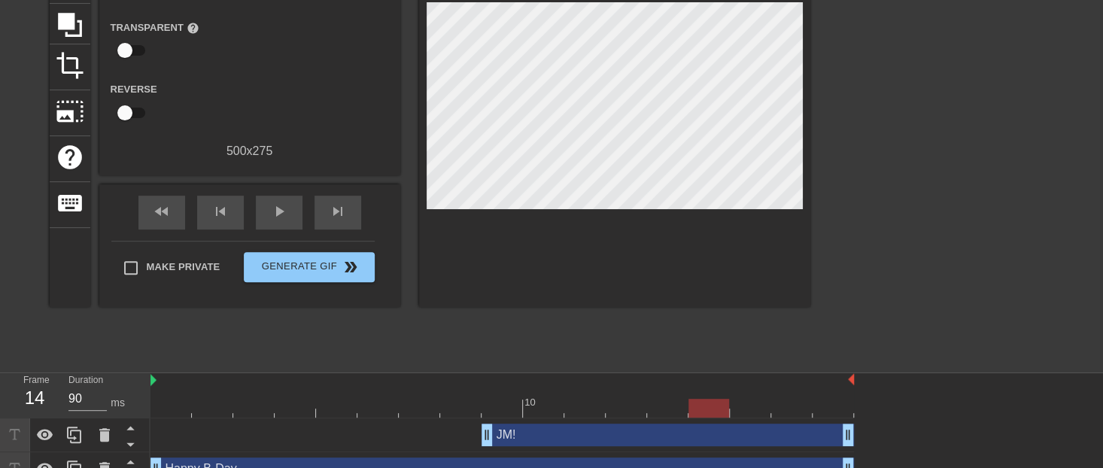
click at [743, 406] on div at bounding box center [503, 408] width 704 height 19
click at [787, 407] on div at bounding box center [503, 408] width 704 height 19
click at [826, 404] on div at bounding box center [503, 408] width 704 height 19
click at [169, 399] on div at bounding box center [503, 408] width 704 height 19
click at [218, 391] on div at bounding box center [212, 397] width 41 height 19
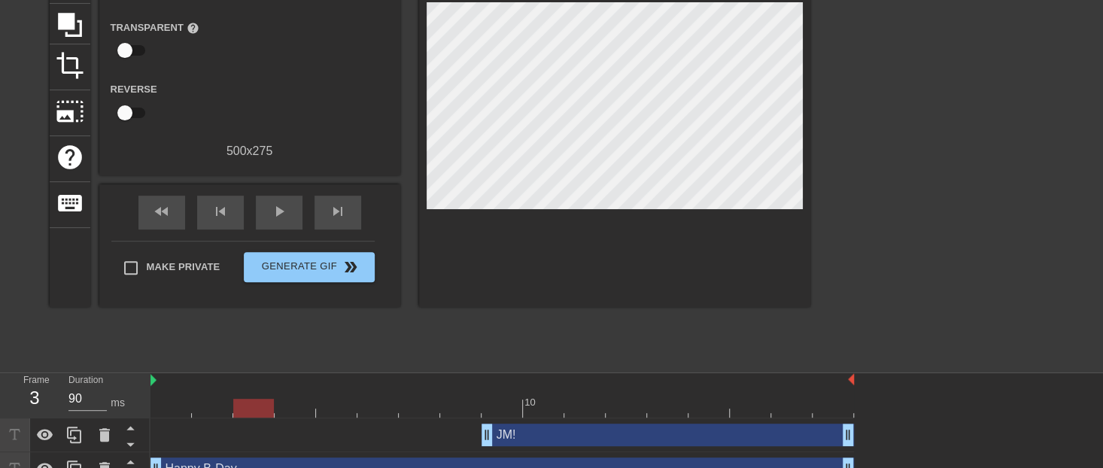
click at [260, 403] on div at bounding box center [503, 408] width 704 height 19
click at [295, 414] on div at bounding box center [503, 408] width 704 height 19
click at [385, 412] on div at bounding box center [503, 408] width 704 height 19
click at [278, 202] on span "play_arrow" at bounding box center [279, 211] width 18 height 18
click at [273, 213] on span "pause" at bounding box center [279, 211] width 18 height 18
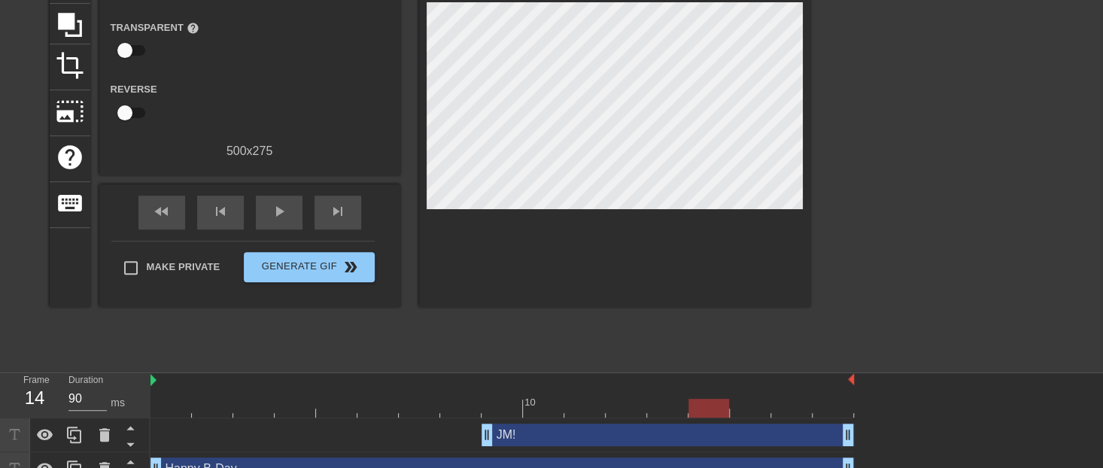
scroll to position [167, 0]
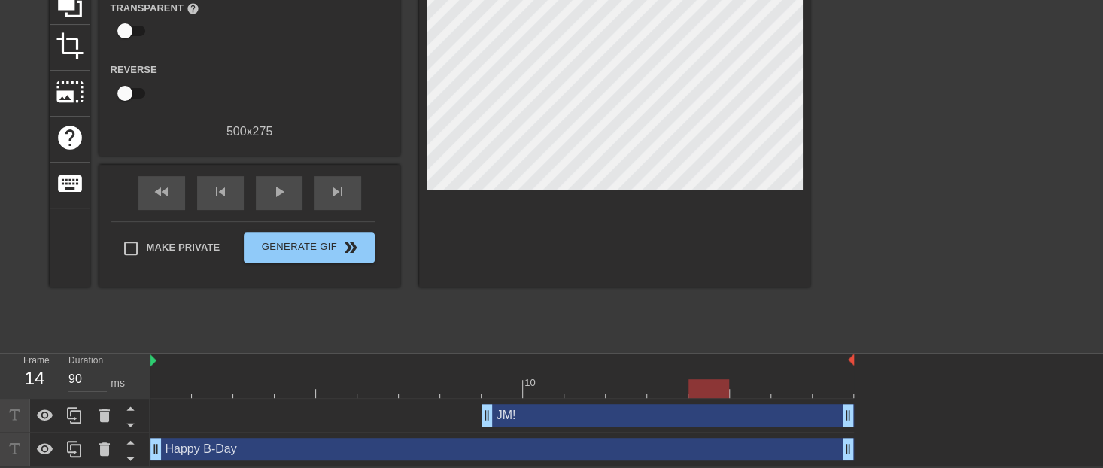
click at [376, 376] on div at bounding box center [377, 378] width 41 height 19
click at [355, 445] on div "Happy B-Day drag_handle drag_handle" at bounding box center [503, 449] width 704 height 23
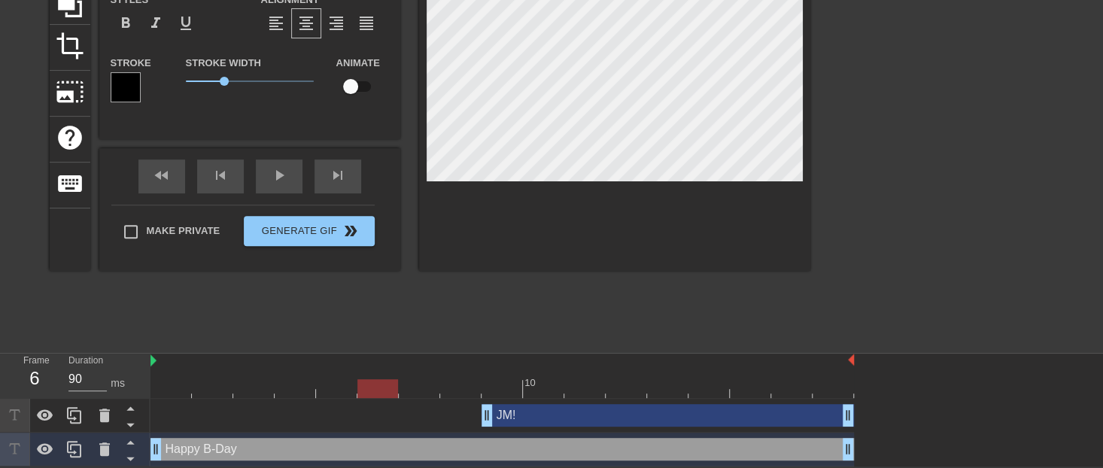
click at [553, 419] on div "JM! drag_handle drag_handle" at bounding box center [668, 415] width 373 height 23
type input "JM!"
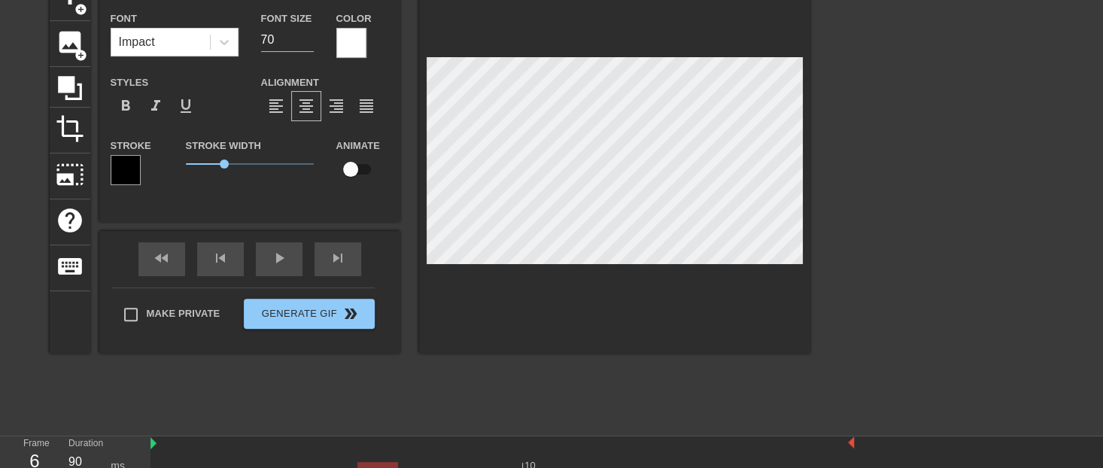
scroll to position [0, 0]
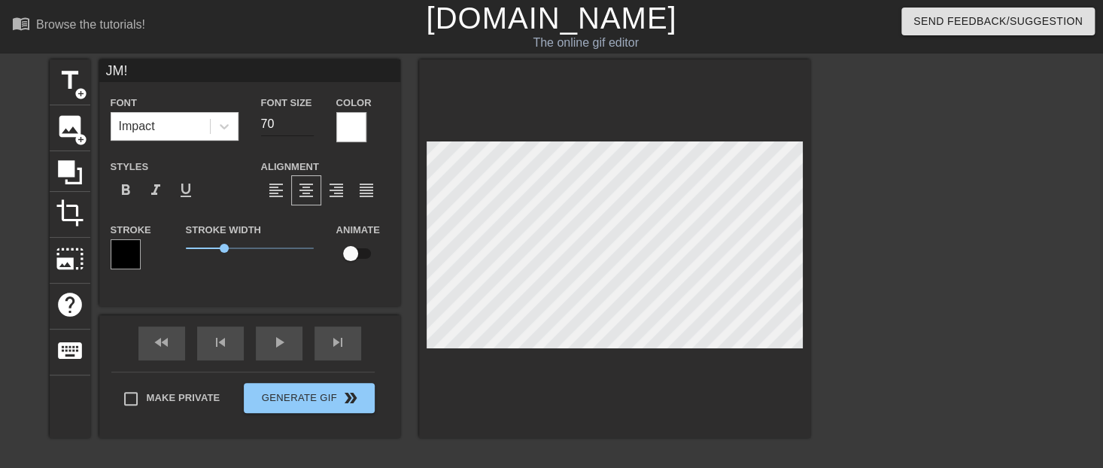
click at [279, 118] on input "70" at bounding box center [287, 124] width 53 height 24
type input "7"
type input "50"
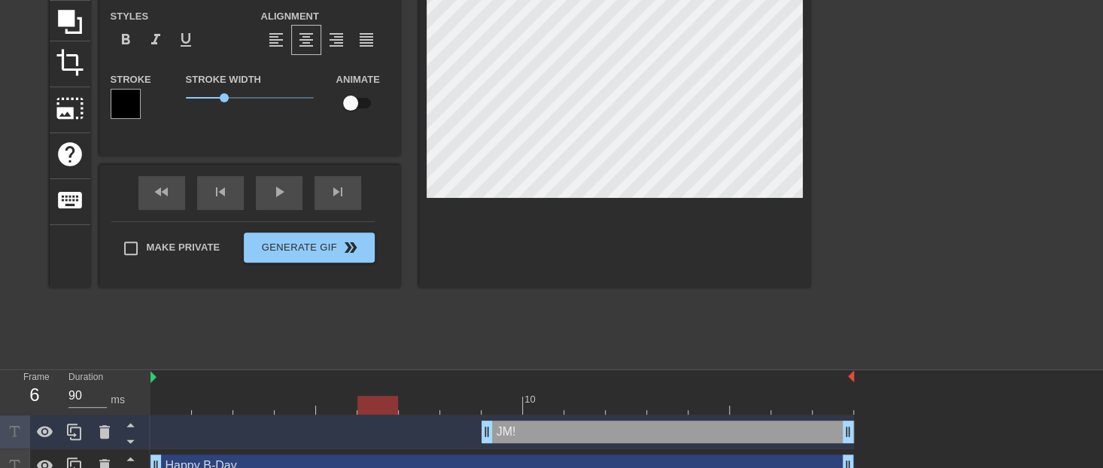
scroll to position [167, 0]
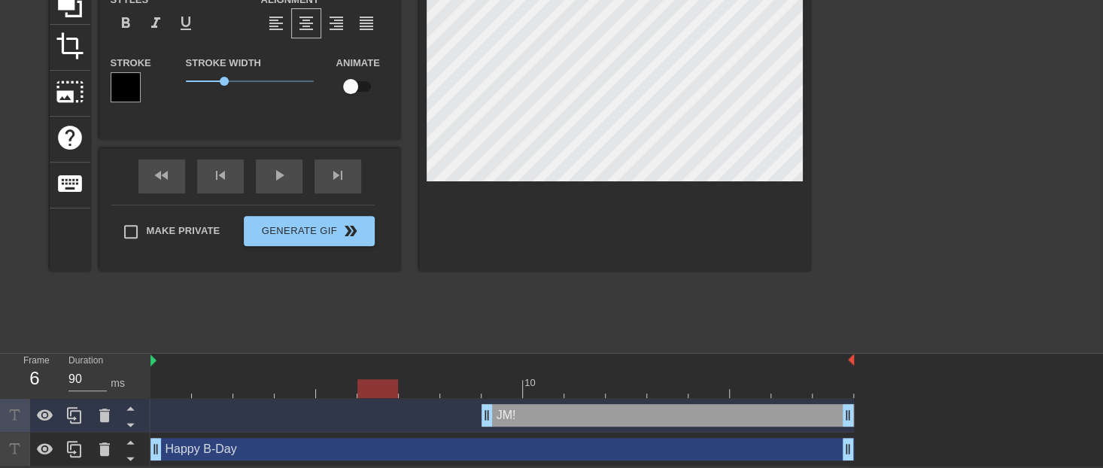
click at [680, 397] on div at bounding box center [503, 388] width 704 height 19
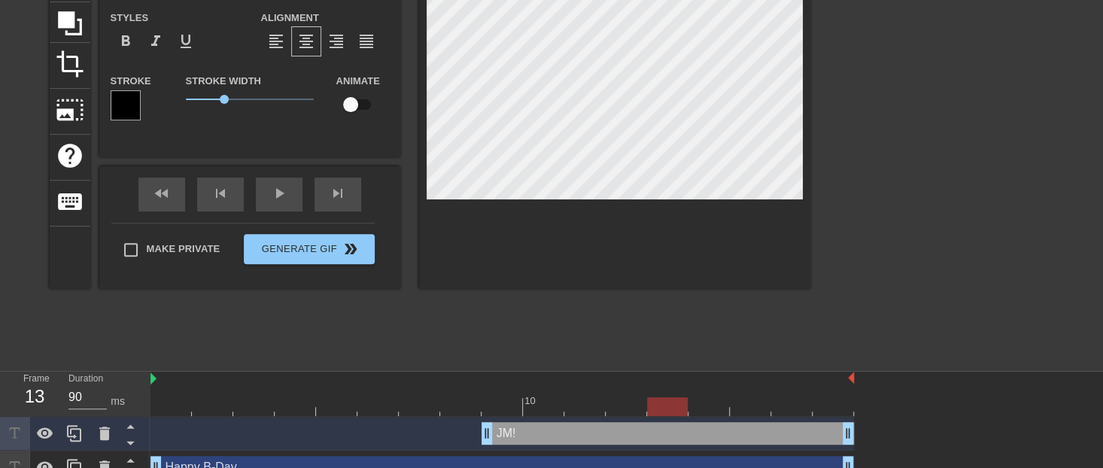
scroll to position [147, 0]
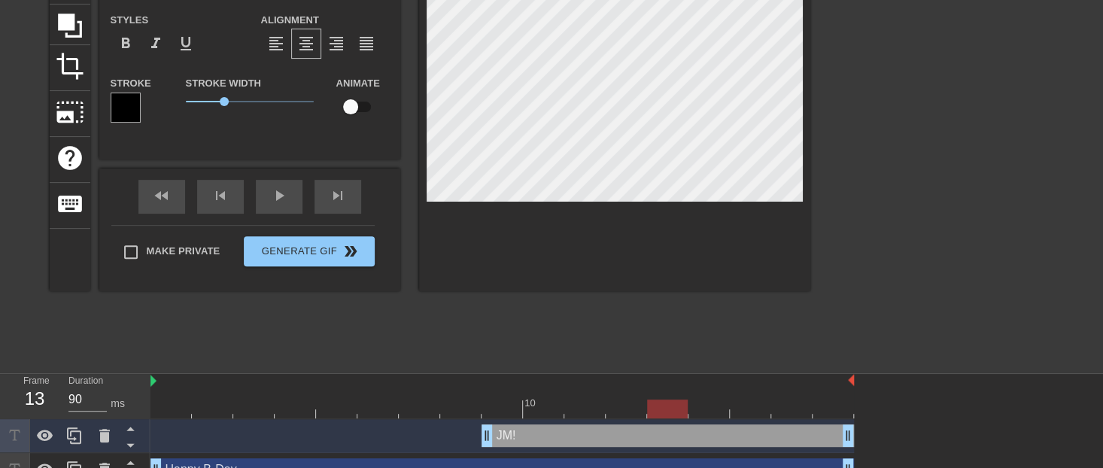
type input "J"
type textarea "J"
type input "Jo"
type textarea "Jo"
type input "[PERSON_NAME]"
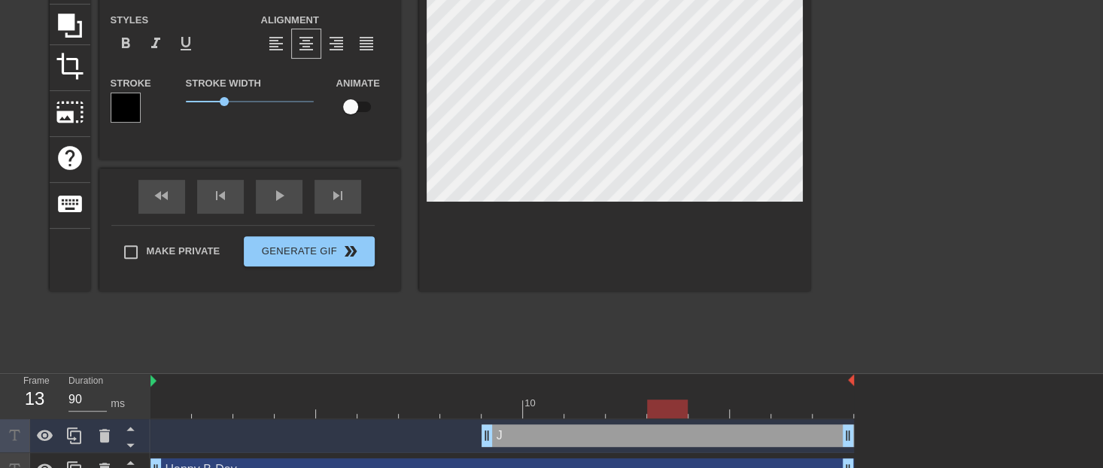
type textarea "[PERSON_NAME]"
type input "[PERSON_NAME]-"
type textarea "[PERSON_NAME]-"
type input "[PERSON_NAME]"
type textarea "[PERSON_NAME]"
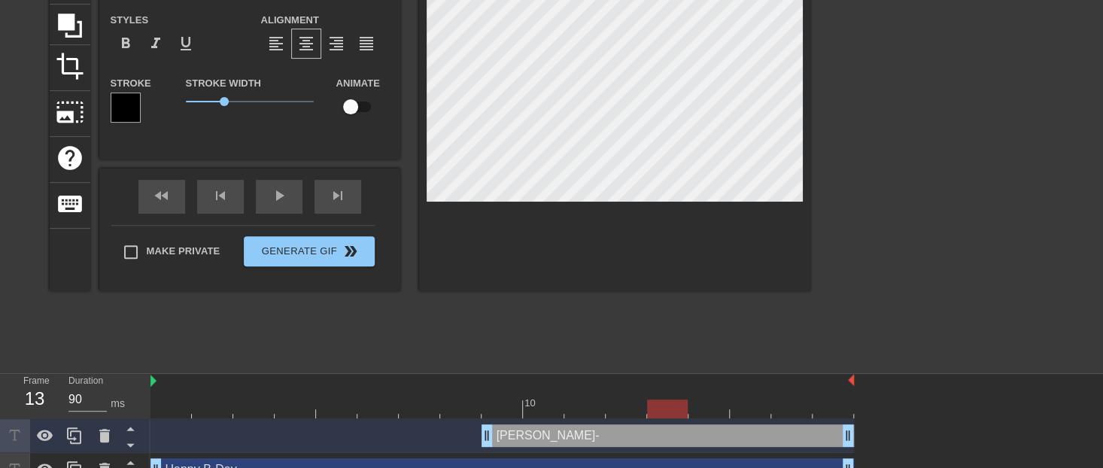
type input "[PERSON_NAME]"
type textarea "[PERSON_NAME]"
type input "[PERSON_NAME]"
type textarea "[PERSON_NAME]"
type input "[PERSON_NAME]"
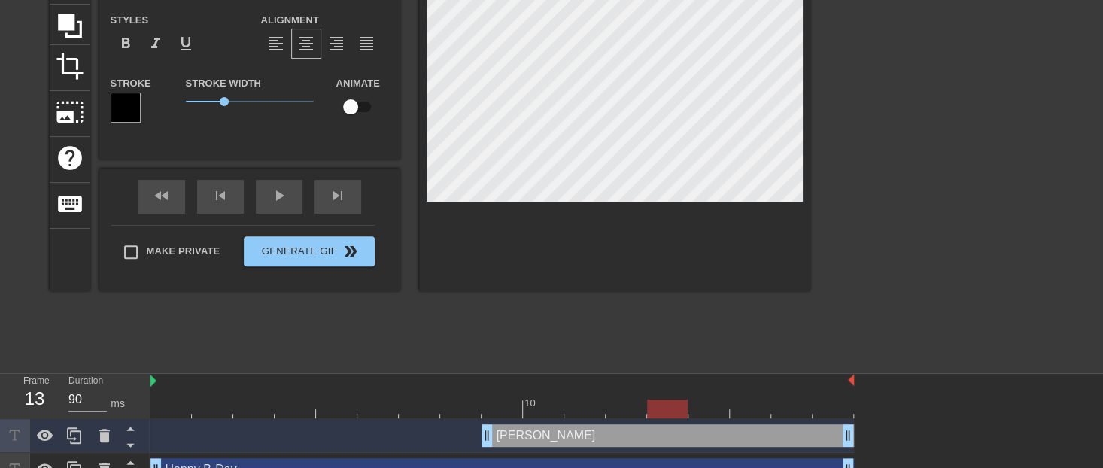
type textarea "[PERSON_NAME]"
type input "[PERSON_NAME]!"
type textarea "[PERSON_NAME]!"
click at [868, 156] on div at bounding box center [942, 139] width 226 height 452
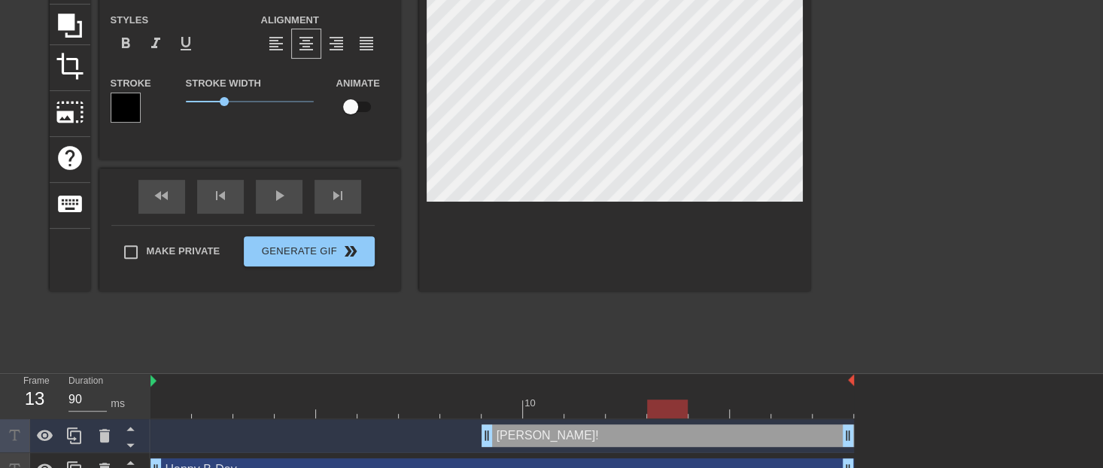
click at [837, 407] on div at bounding box center [503, 409] width 704 height 19
click at [488, 409] on div at bounding box center [503, 409] width 704 height 19
click at [541, 411] on div at bounding box center [503, 409] width 704 height 19
click at [588, 408] on div at bounding box center [503, 409] width 704 height 19
click at [616, 405] on div at bounding box center [503, 409] width 704 height 19
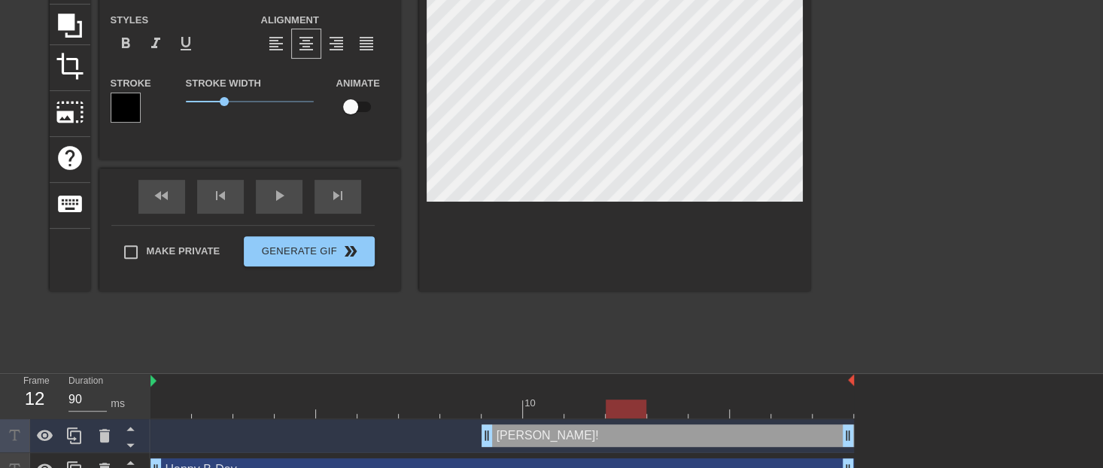
click at [500, 400] on div at bounding box center [503, 409] width 704 height 19
type input "J"
type textarea "J"
type input "JM"
type textarea "JM"
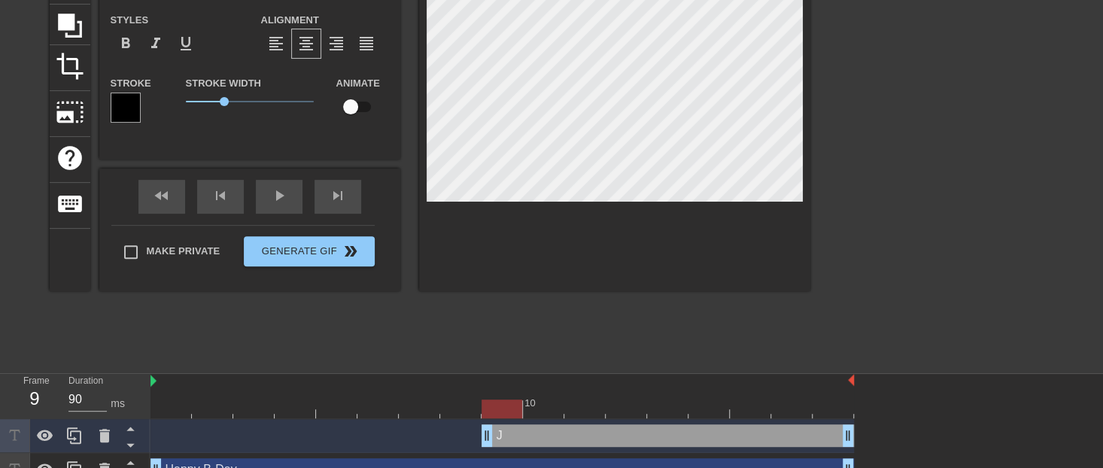
type input "JM!"
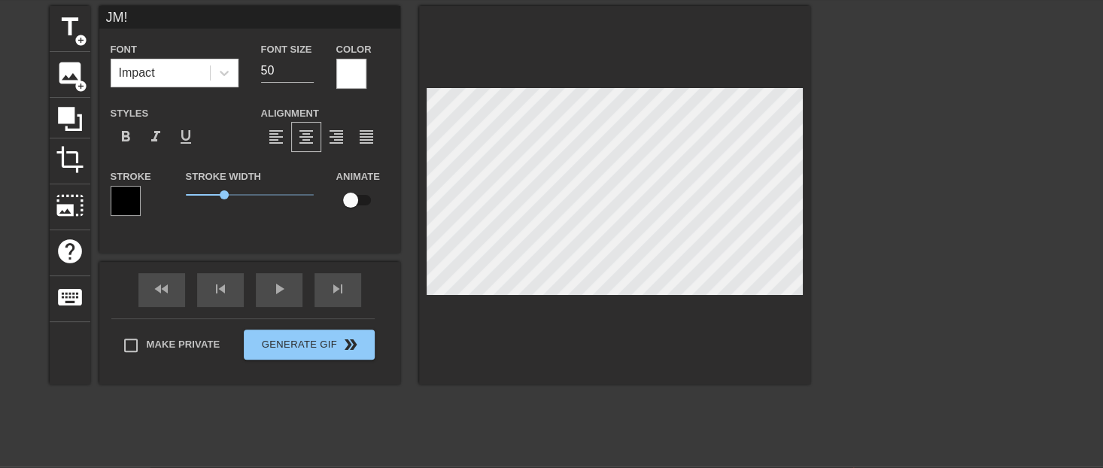
scroll to position [0, 0]
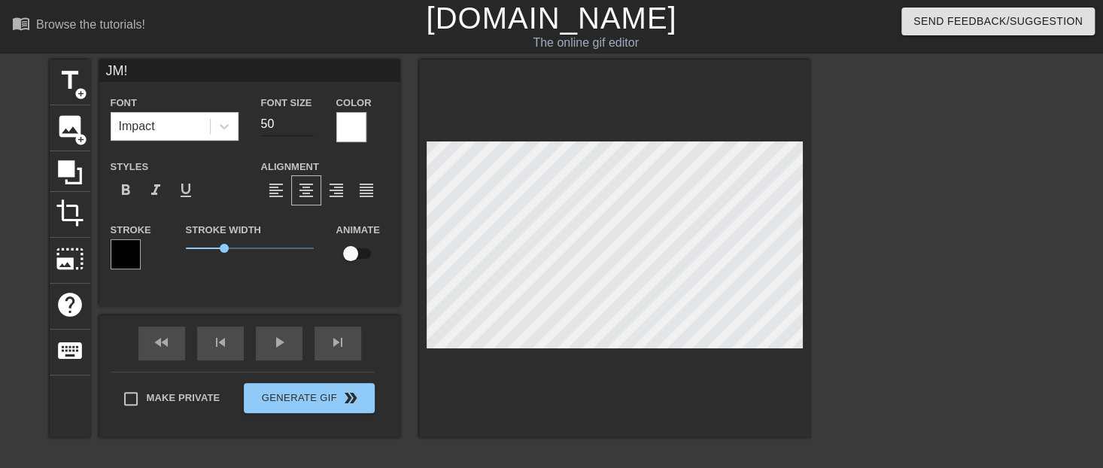
type textarea "JM!"
click at [270, 124] on input "50" at bounding box center [287, 124] width 53 height 24
type input "70"
click at [868, 217] on div at bounding box center [942, 285] width 226 height 452
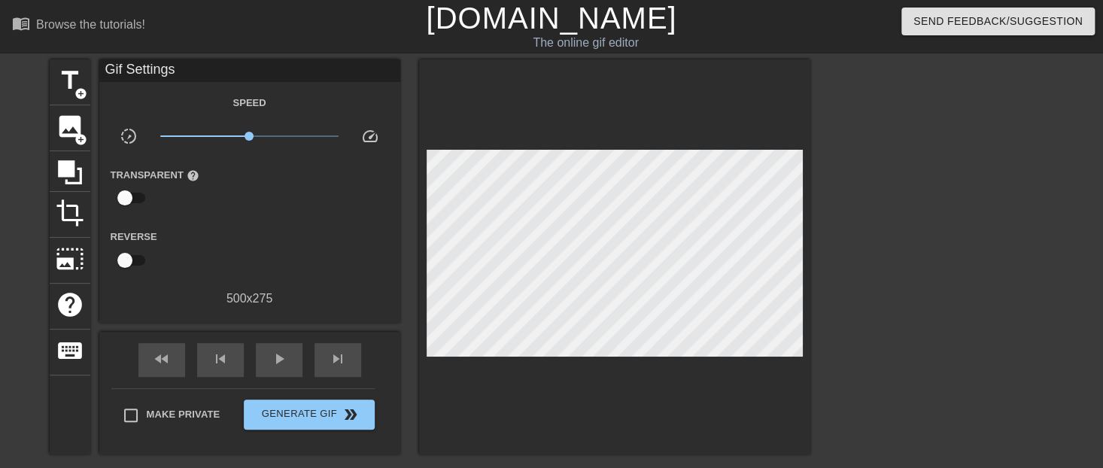
click at [728, 349] on div at bounding box center [614, 256] width 391 height 395
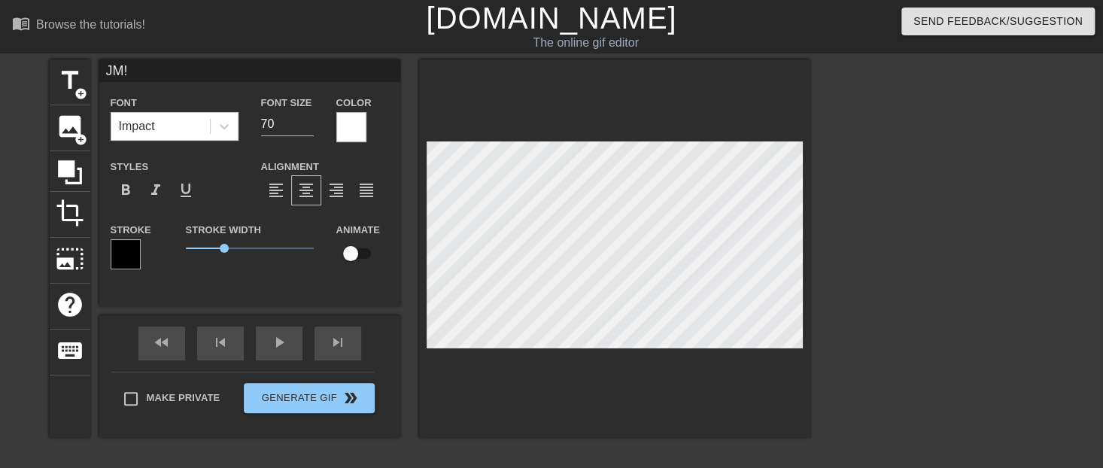
type input "JM!"
type textarea "JM!"
type input "JM! 🥳"
type textarea "JM! 🥳"
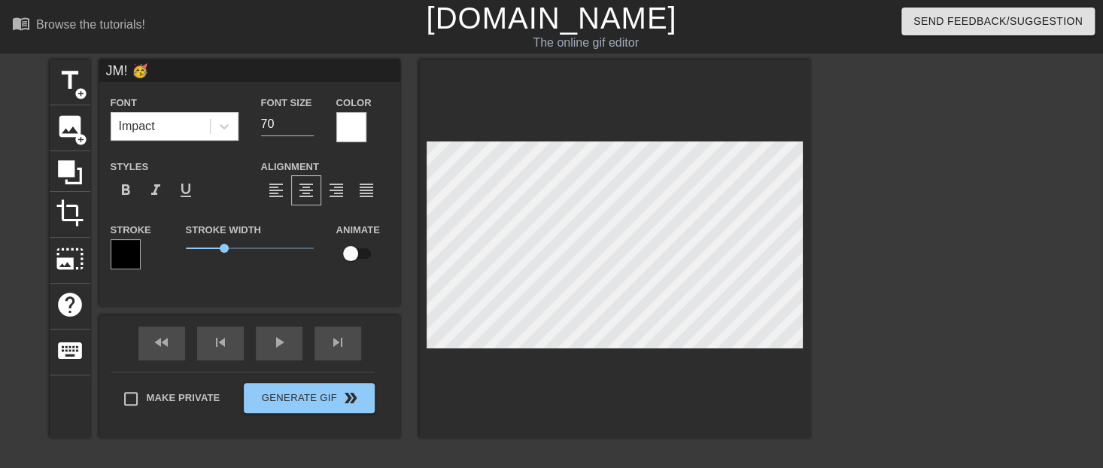
click at [868, 318] on div at bounding box center [942, 285] width 226 height 452
click at [574, 411] on div at bounding box center [614, 248] width 391 height 379
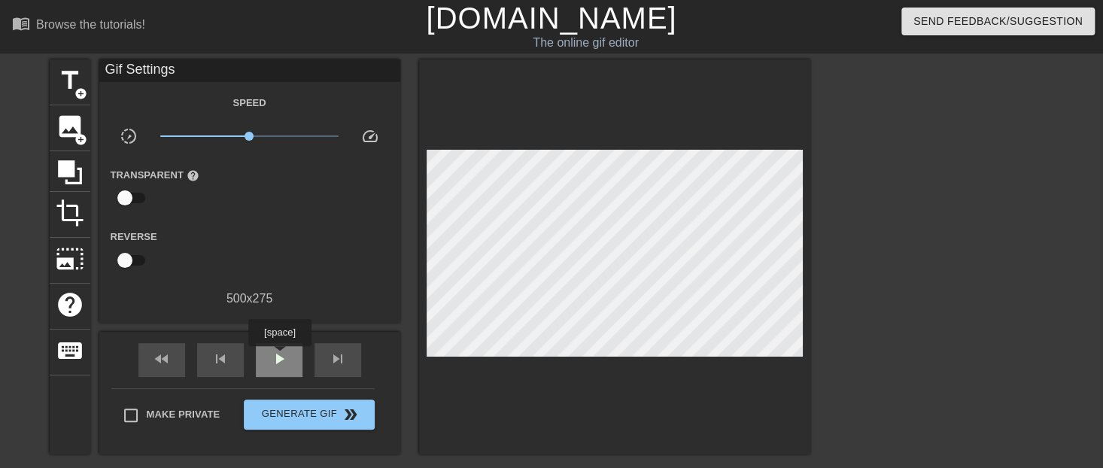
click at [281, 357] on span "play_arrow" at bounding box center [279, 359] width 18 height 18
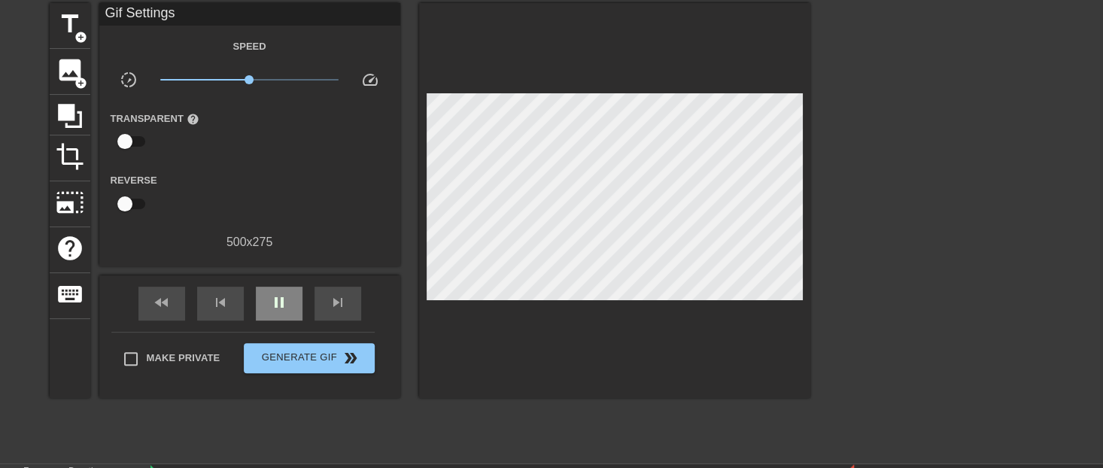
scroll to position [167, 0]
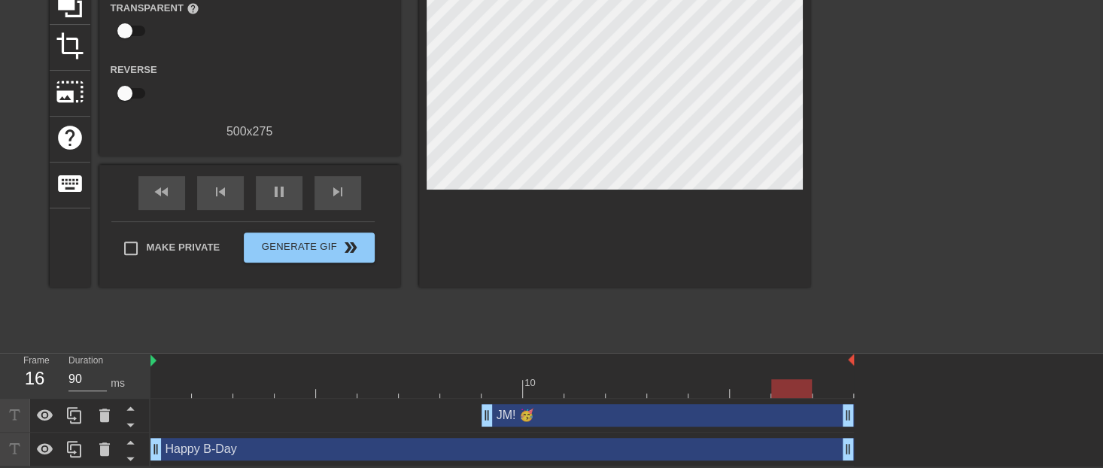
click at [243, 187] on div "fast_rewind skip_previous pause skip_next" at bounding box center [249, 193] width 245 height 56
click at [260, 192] on div "pause" at bounding box center [279, 193] width 47 height 34
drag, startPoint x: 157, startPoint y: 437, endPoint x: 196, endPoint y: 441, distance: 39.3
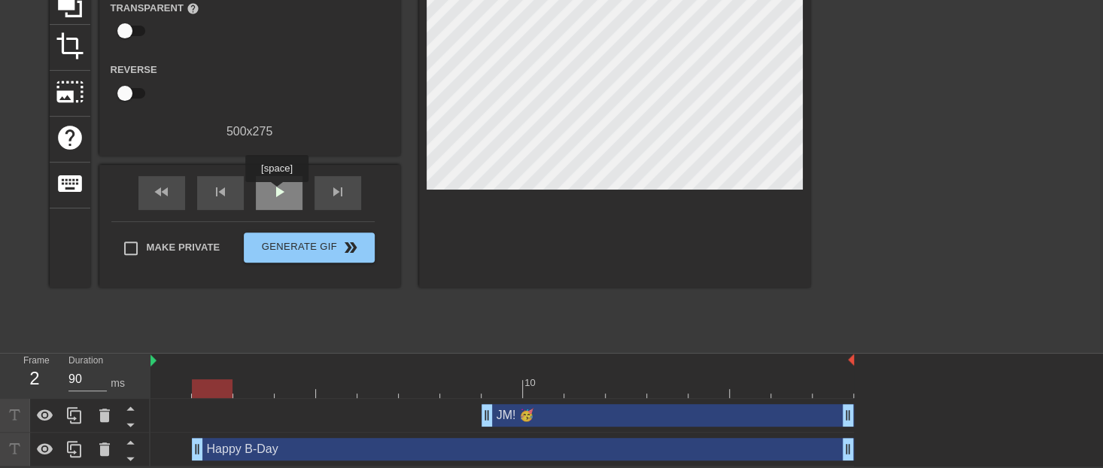
click at [278, 193] on span "play_arrow" at bounding box center [279, 192] width 18 height 18
click at [290, 211] on div "fast_rewind skip_previous pause skip_next" at bounding box center [249, 193] width 245 height 56
click at [283, 198] on span "pause" at bounding box center [279, 192] width 18 height 18
click at [239, 444] on div "Happy B-Day drag_handle drag_handle" at bounding box center [523, 449] width 662 height 23
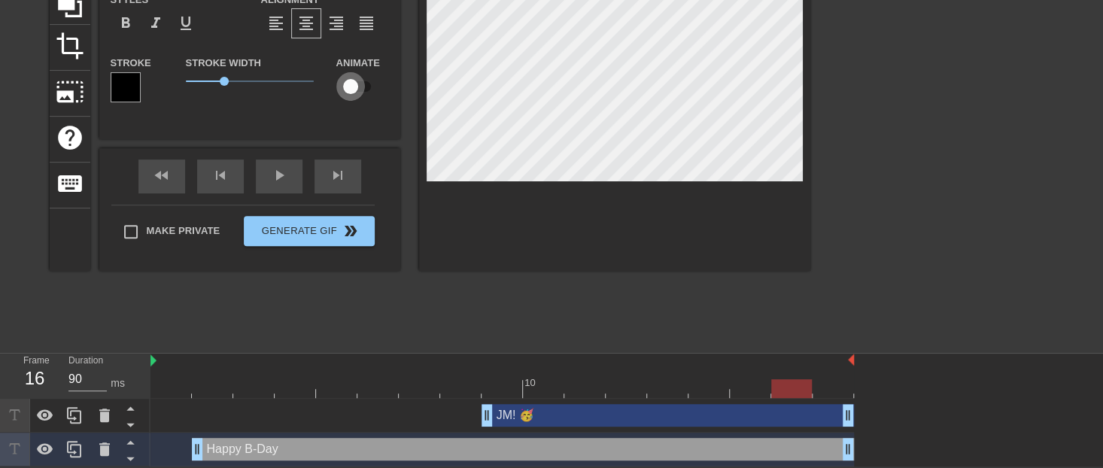
click at [352, 91] on input "checkbox" at bounding box center [351, 86] width 86 height 29
checkbox input "true"
click at [525, 408] on div "JM! 🥳 drag_handle drag_handle" at bounding box center [668, 415] width 373 height 23
type input "JM! 🥳"
type input "70"
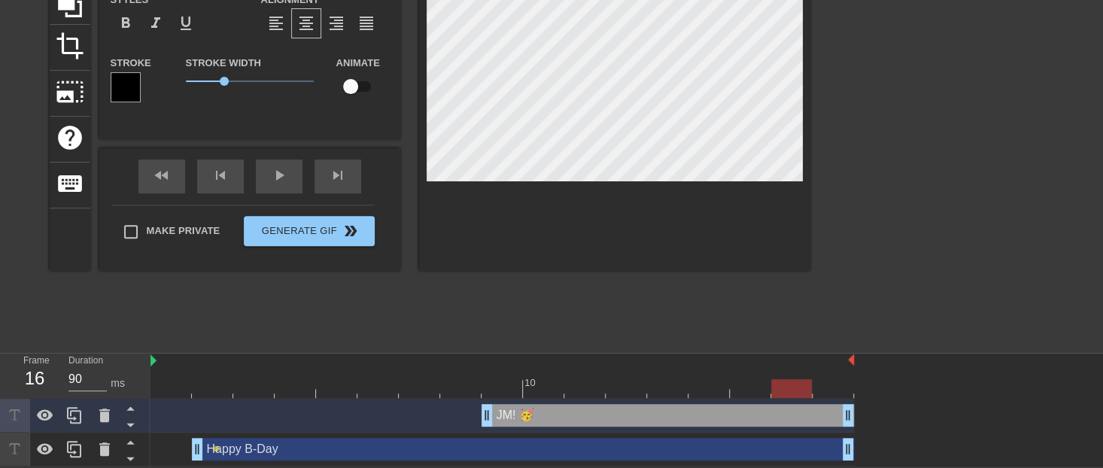
click at [346, 90] on input "checkbox" at bounding box center [351, 86] width 86 height 29
checkbox input "true"
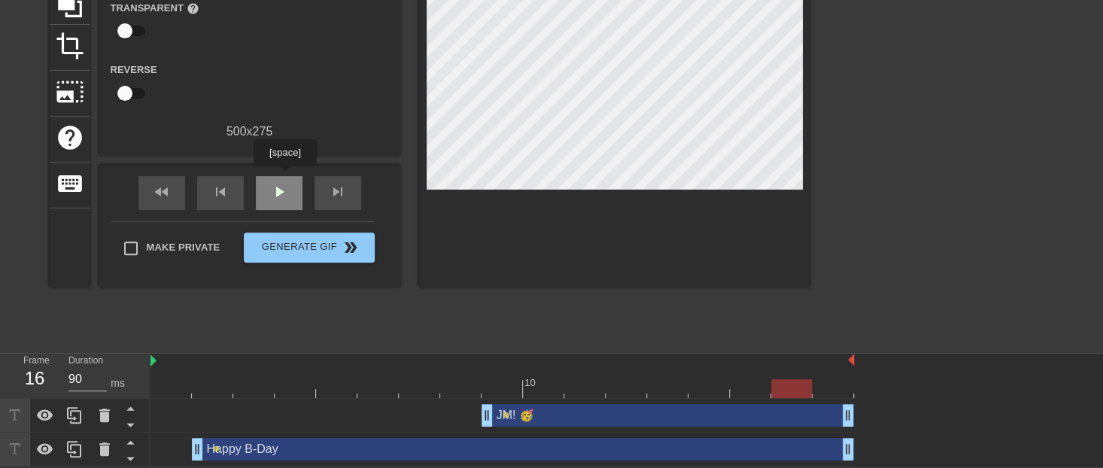
click at [287, 177] on div "play_arrow" at bounding box center [279, 193] width 47 height 34
click at [287, 177] on div "pause" at bounding box center [279, 193] width 47 height 34
click at [291, 452] on div "Happy B-Day drag_handle drag_handle" at bounding box center [523, 449] width 662 height 23
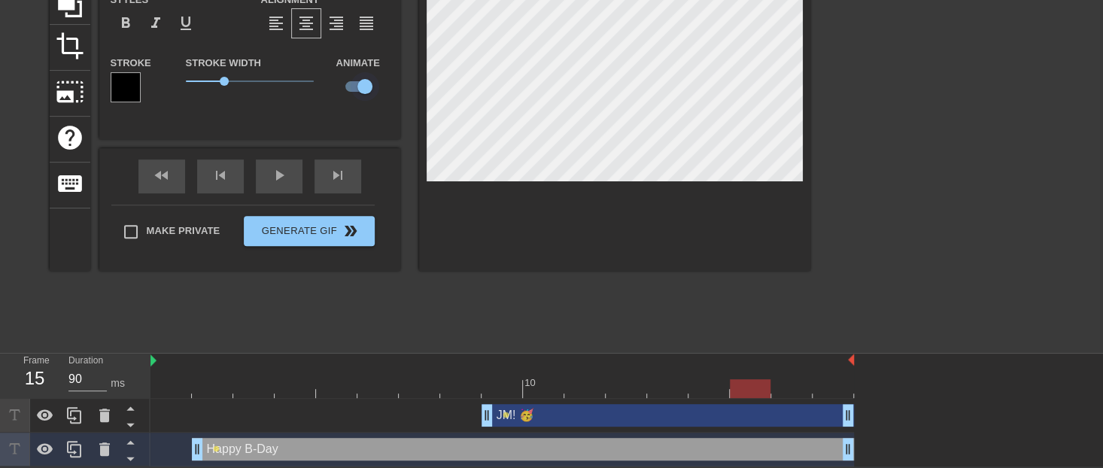
click at [365, 87] on input "checkbox" at bounding box center [365, 86] width 86 height 29
checkbox input "false"
click at [571, 415] on div "JM! 🥳 drag_handle drag_handle" at bounding box center [668, 415] width 373 height 23
type input "JM! 🥳"
type input "70"
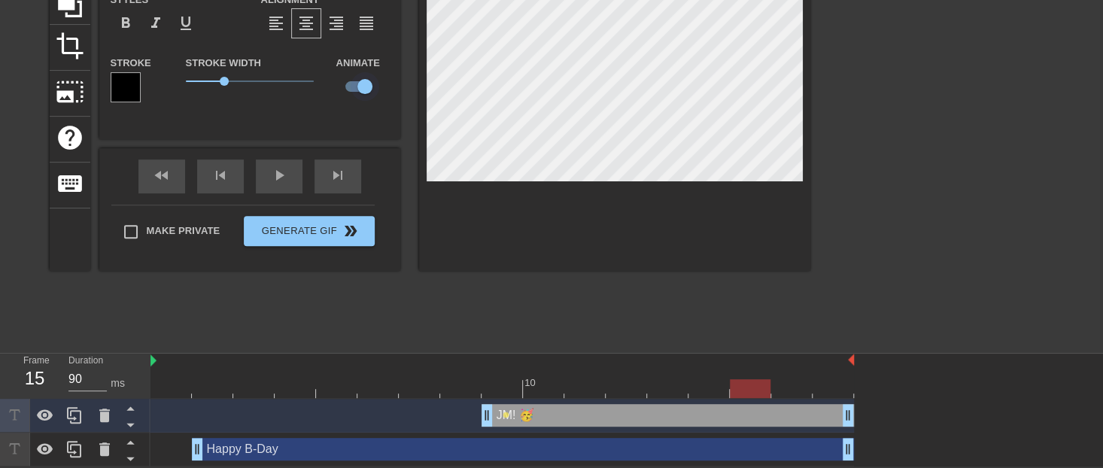
click at [357, 88] on input "checkbox" at bounding box center [365, 86] width 86 height 29
checkbox input "false"
click at [259, 303] on div "title add_circle image add_circle crop photo_size_select_large help keyboard JM…" at bounding box center [430, 118] width 761 height 452
click at [276, 166] on div "fast_rewind skip_previous play_arrow skip_next" at bounding box center [249, 176] width 245 height 56
click at [279, 172] on div "fast_rewind skip_previous play_arrow skip_next" at bounding box center [249, 176] width 245 height 56
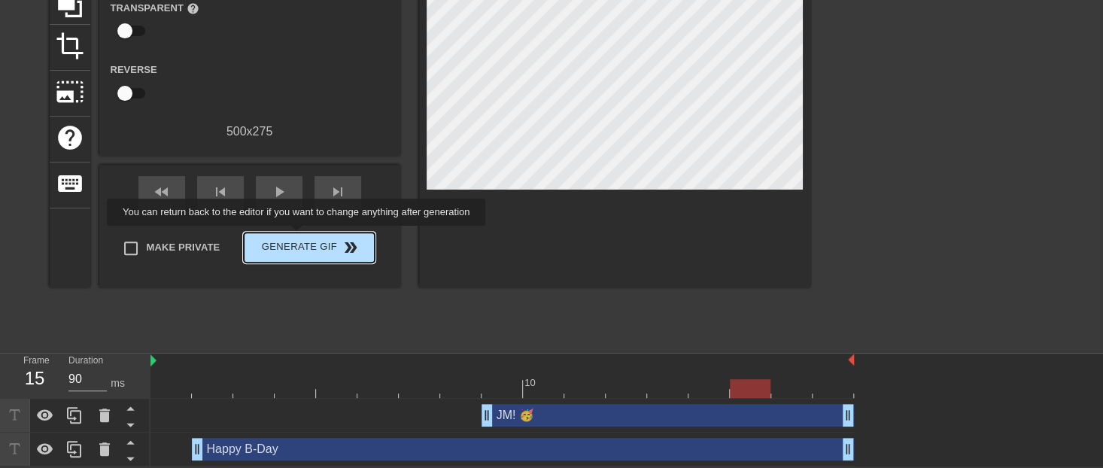
click at [306, 239] on span "Generate Gif double_arrow" at bounding box center [309, 248] width 118 height 18
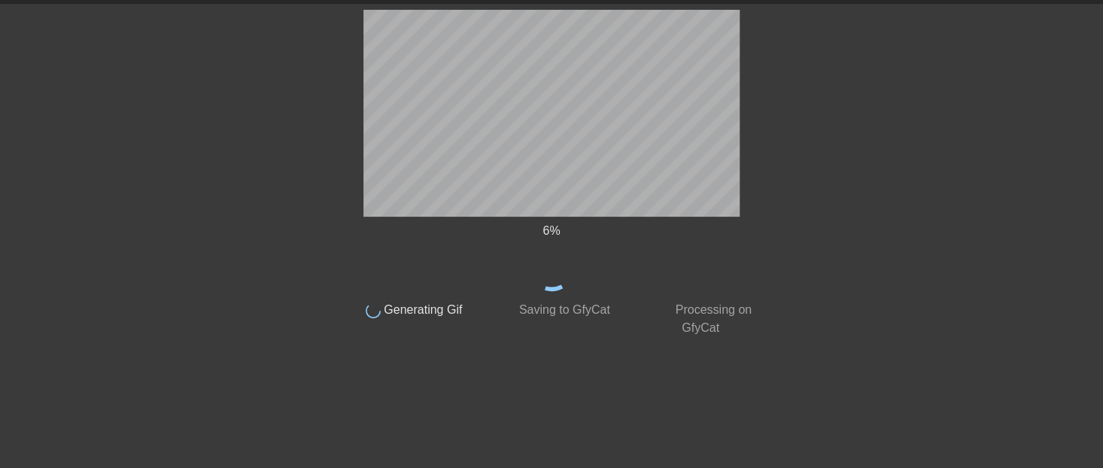
scroll to position [49, 0]
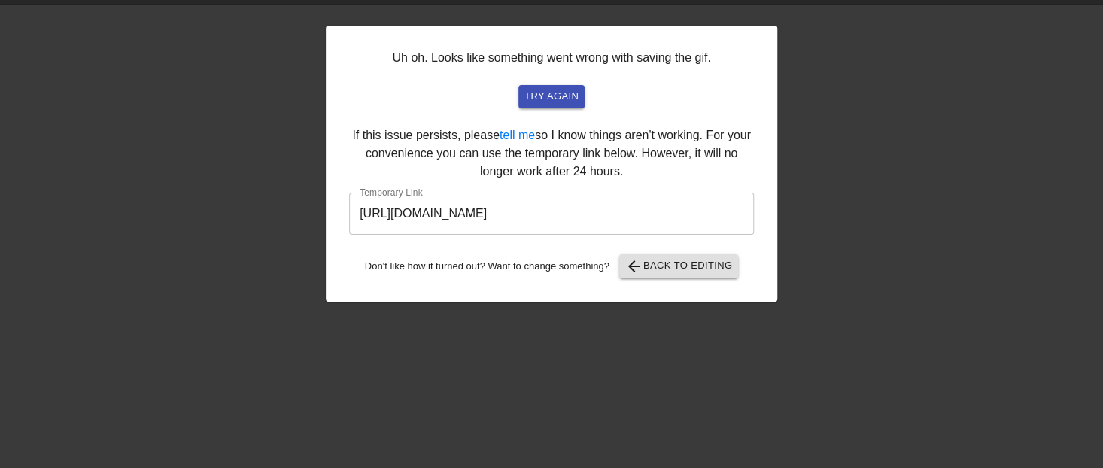
click at [451, 212] on input "[URL][DOMAIN_NAME]" at bounding box center [551, 214] width 405 height 42
